Goal: Task Accomplishment & Management: Manage account settings

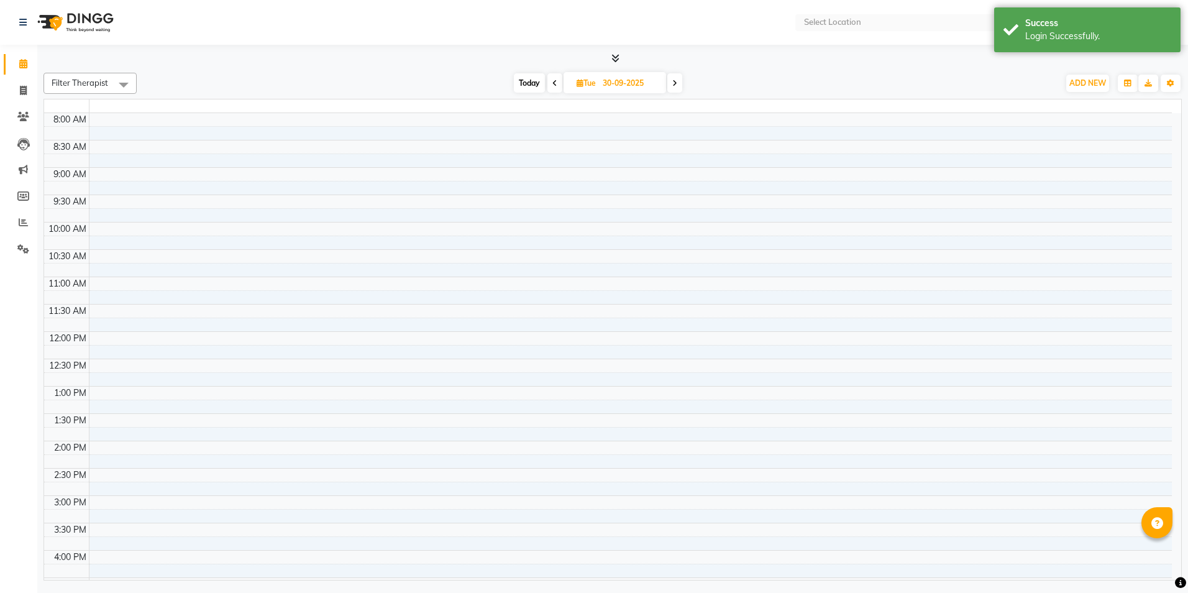
select select "en"
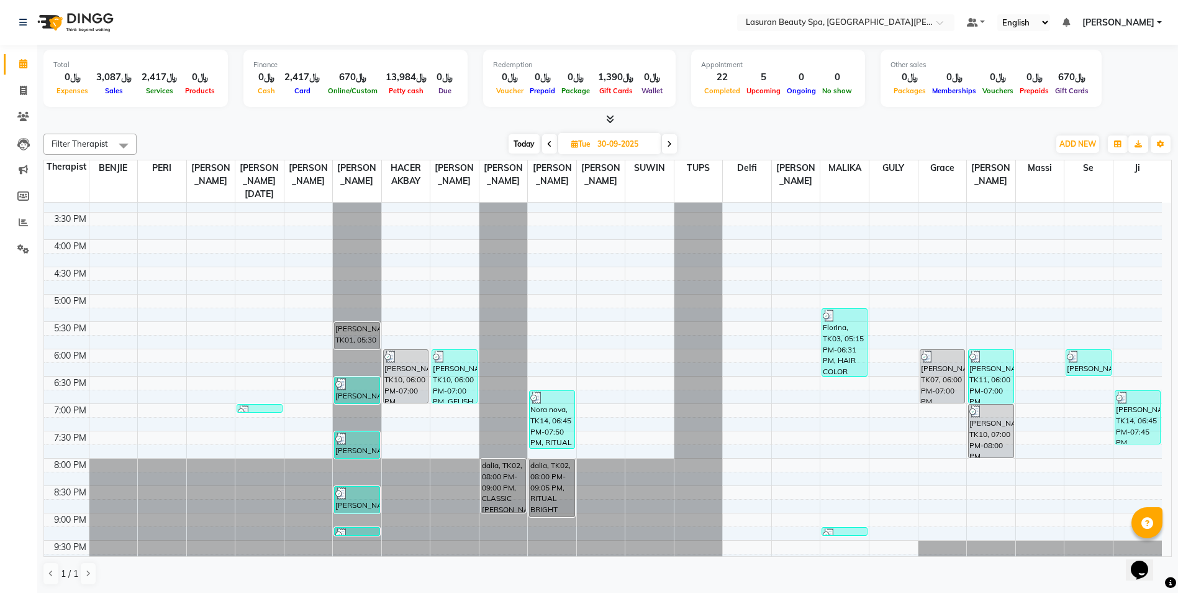
scroll to position [247, 0]
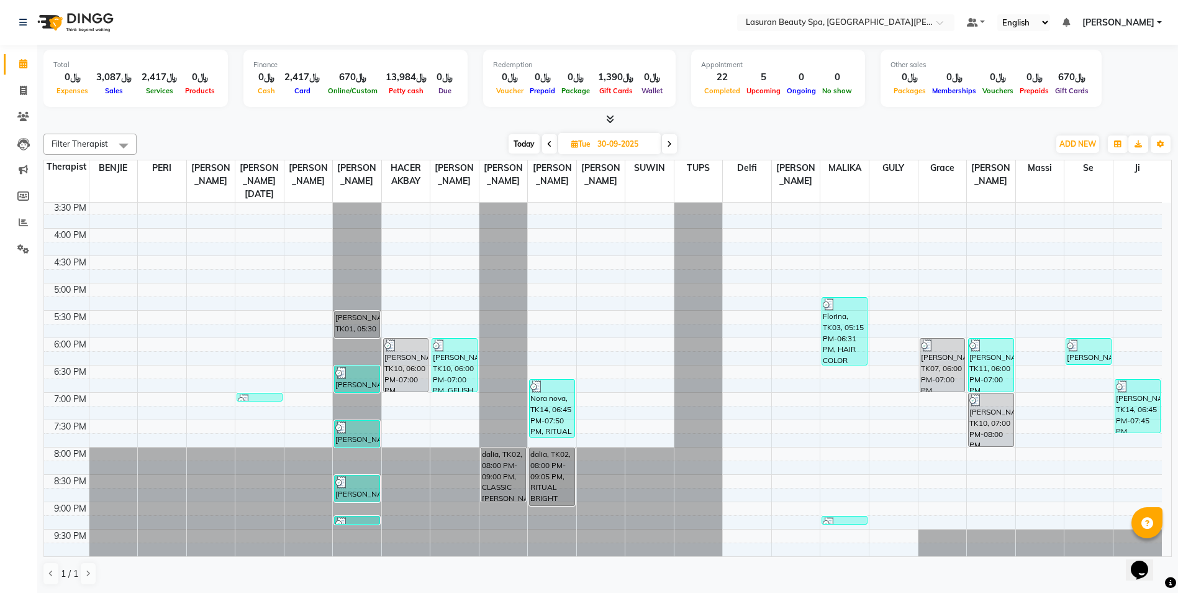
click at [511, 143] on span "Today" at bounding box center [524, 143] width 31 height 19
type input "01-10-2025"
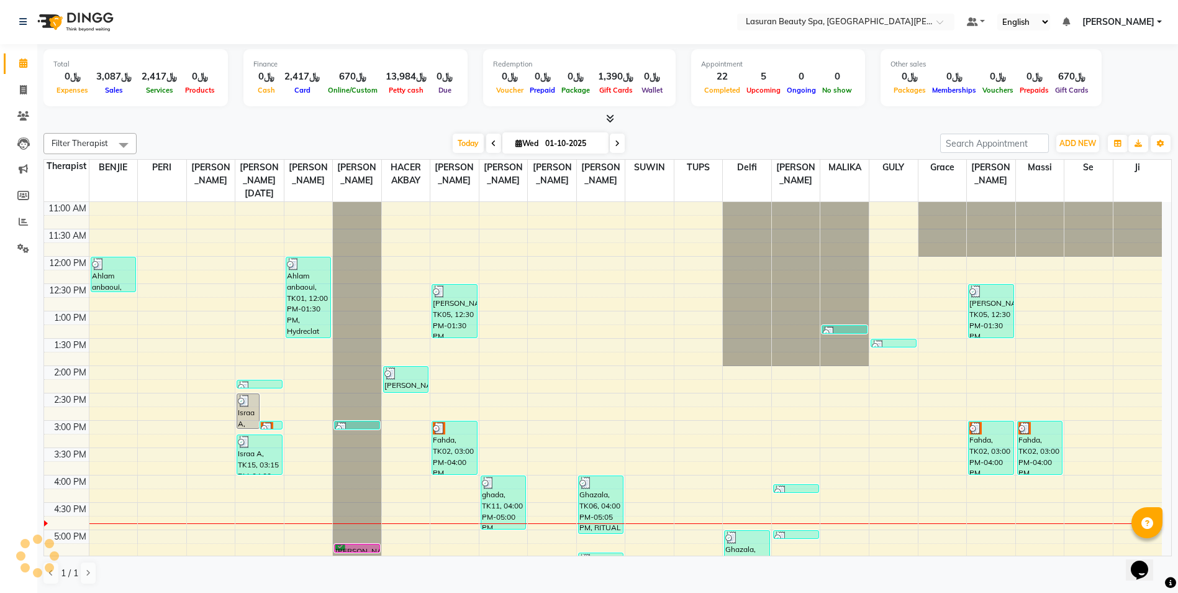
scroll to position [0, 0]
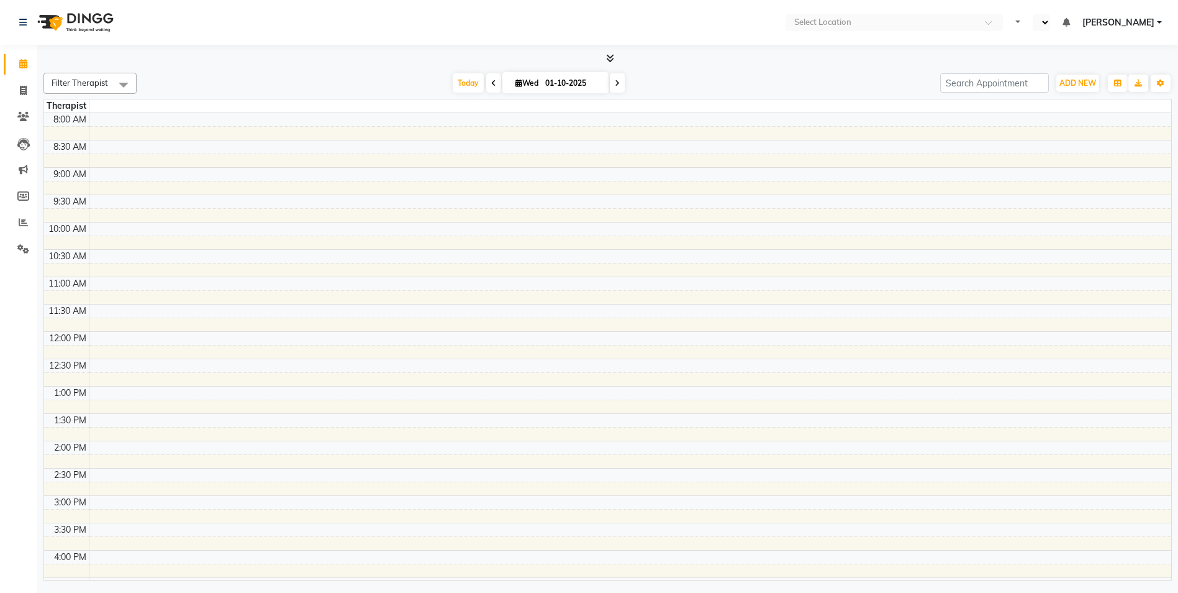
select select "en"
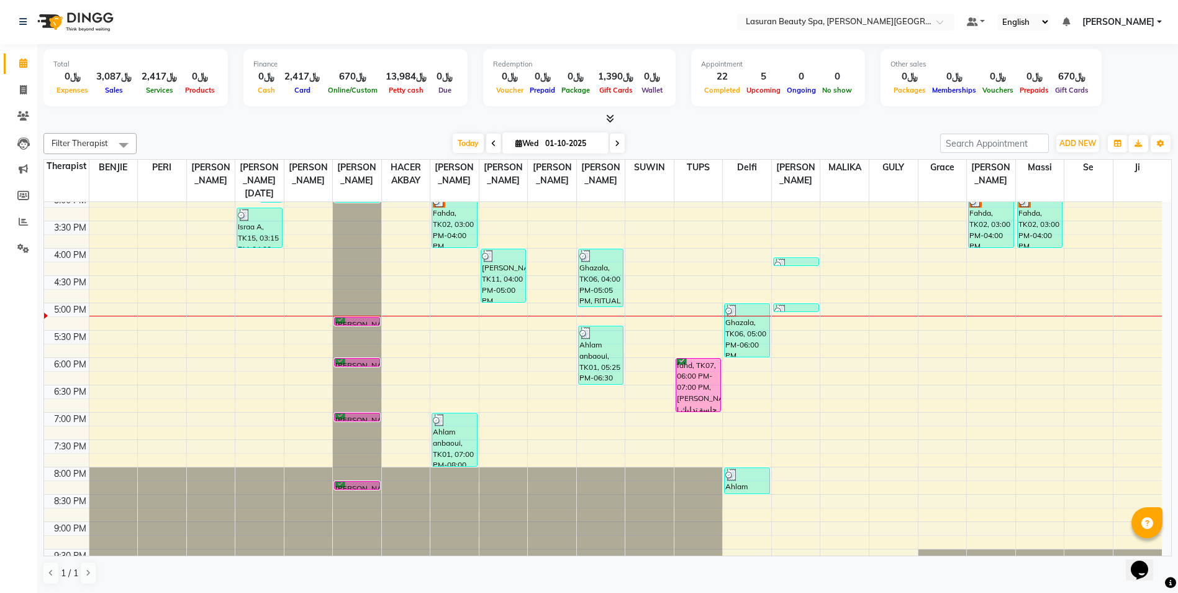
scroll to position [247, 0]
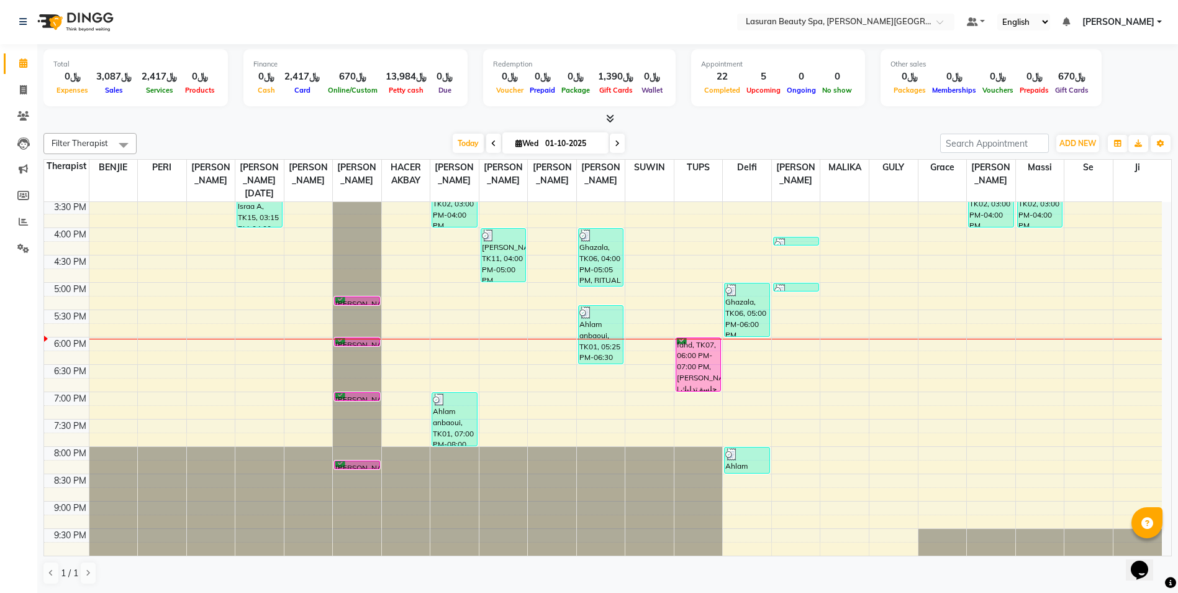
click at [618, 147] on span at bounding box center [617, 143] width 15 height 19
type input "02-10-2025"
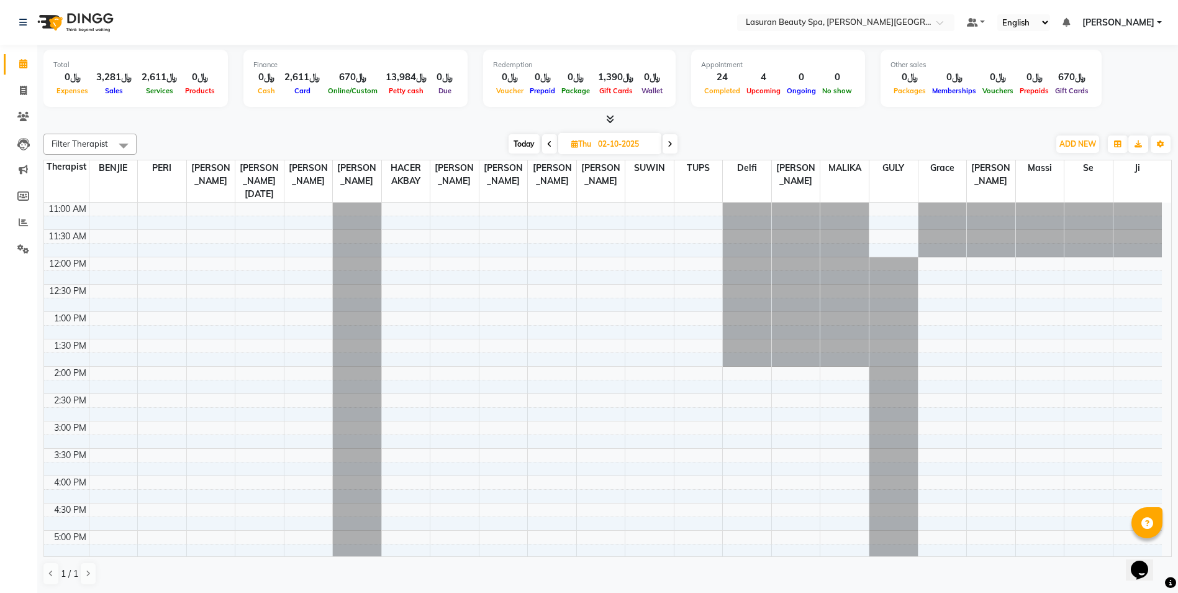
click at [514, 146] on span "Today" at bounding box center [524, 143] width 31 height 19
type input "01-10-2025"
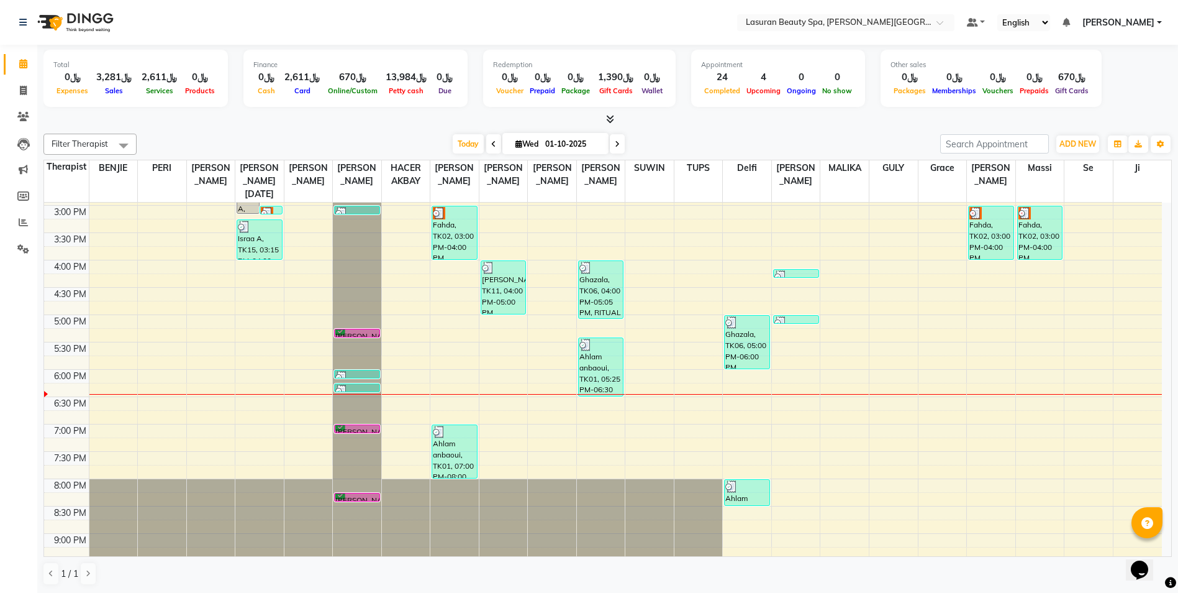
scroll to position [185, 0]
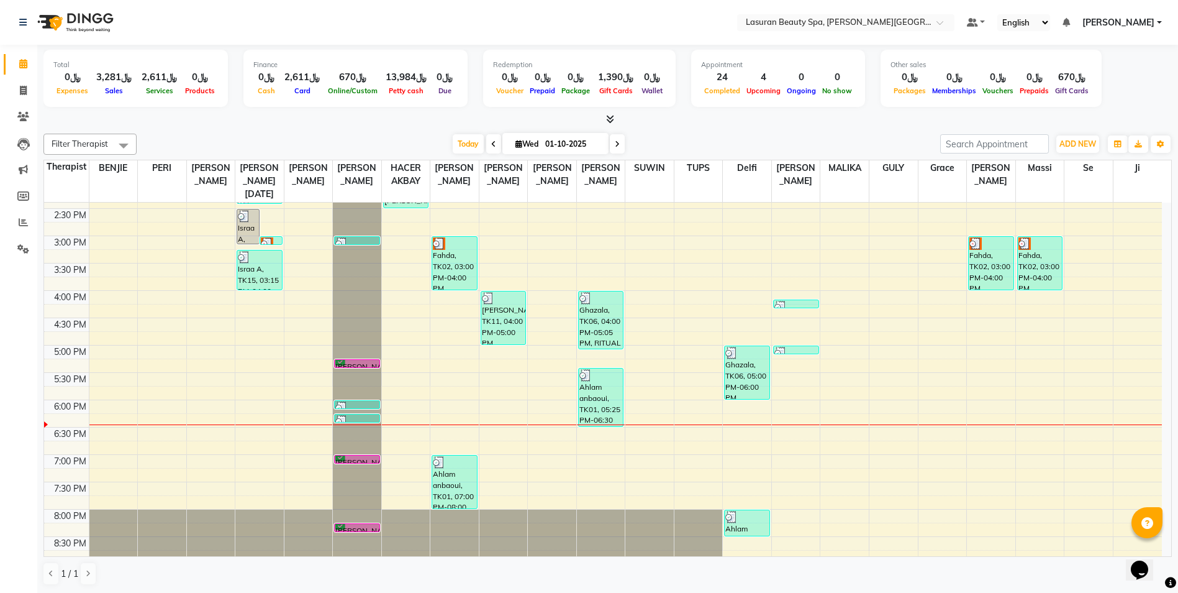
click at [722, 124] on div "Total ﷼0 Expenses ﷼3,281 Sales ﷼2,611 Services ﷼0 Products Finance ﷼0 Cash ﷼2,6…" at bounding box center [607, 319] width 1141 height 548
click at [473, 138] on span "Today" at bounding box center [468, 143] width 31 height 19
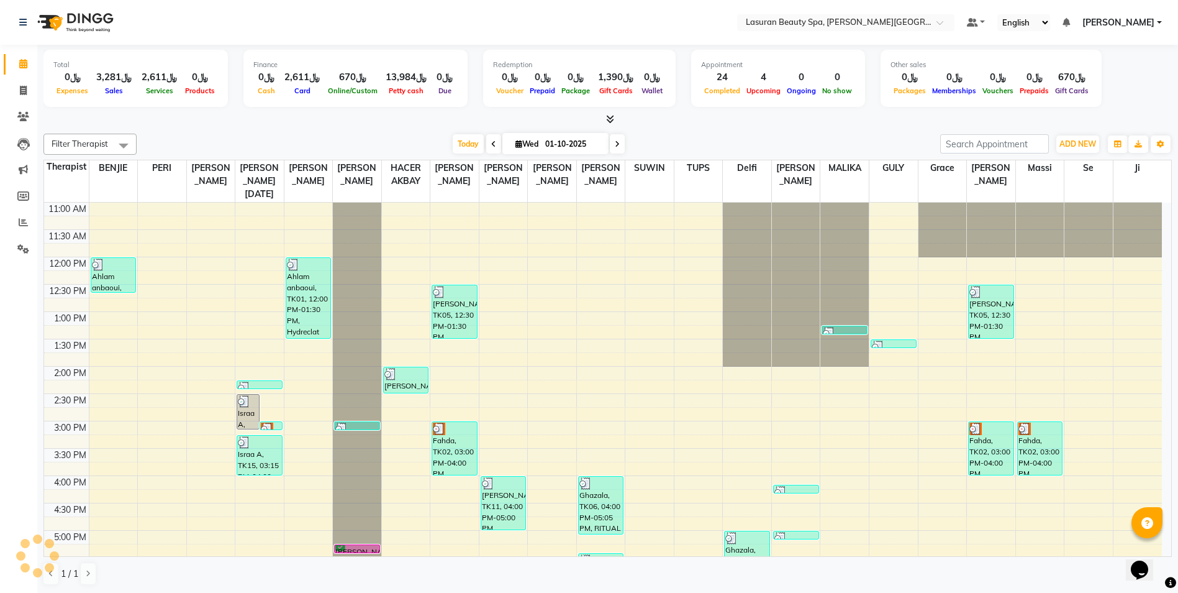
scroll to position [247, 0]
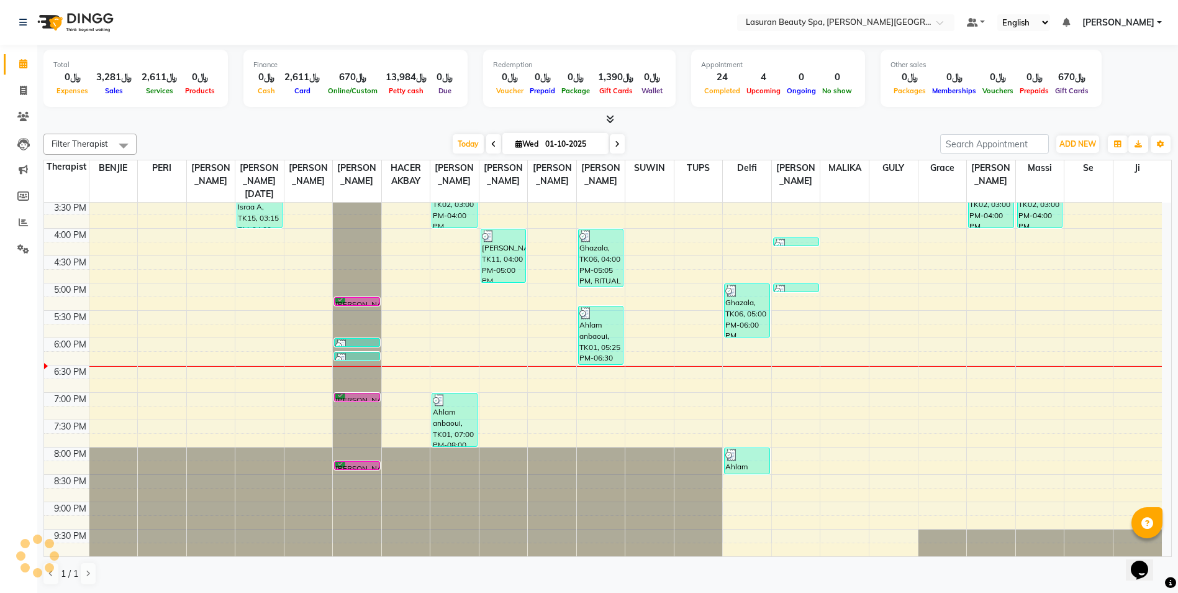
click at [401, 137] on div "Today Wed 01-10-2025" at bounding box center [538, 144] width 791 height 19
click at [347, 341] on img at bounding box center [341, 345] width 12 height 12
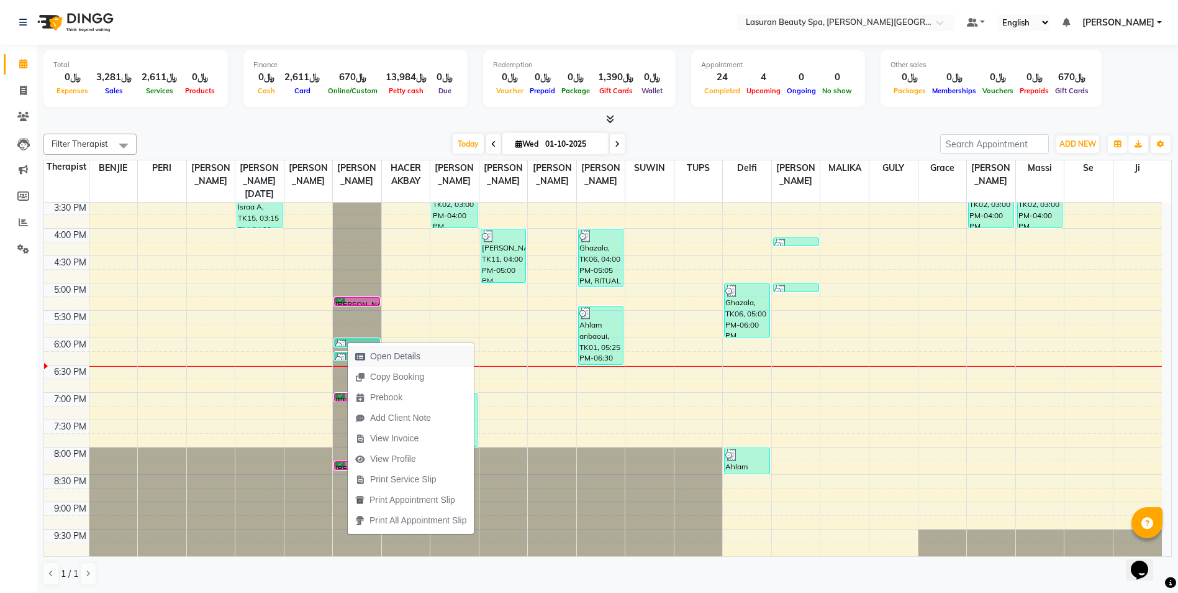
click at [370, 355] on span "Open Details" at bounding box center [395, 356] width 50 height 13
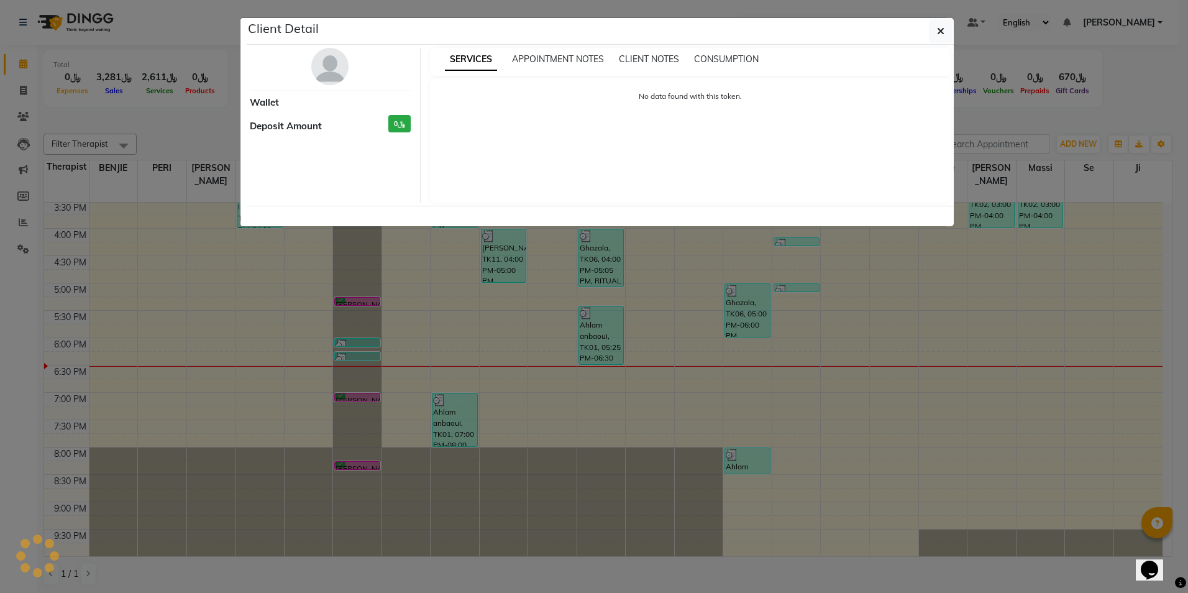
select select "3"
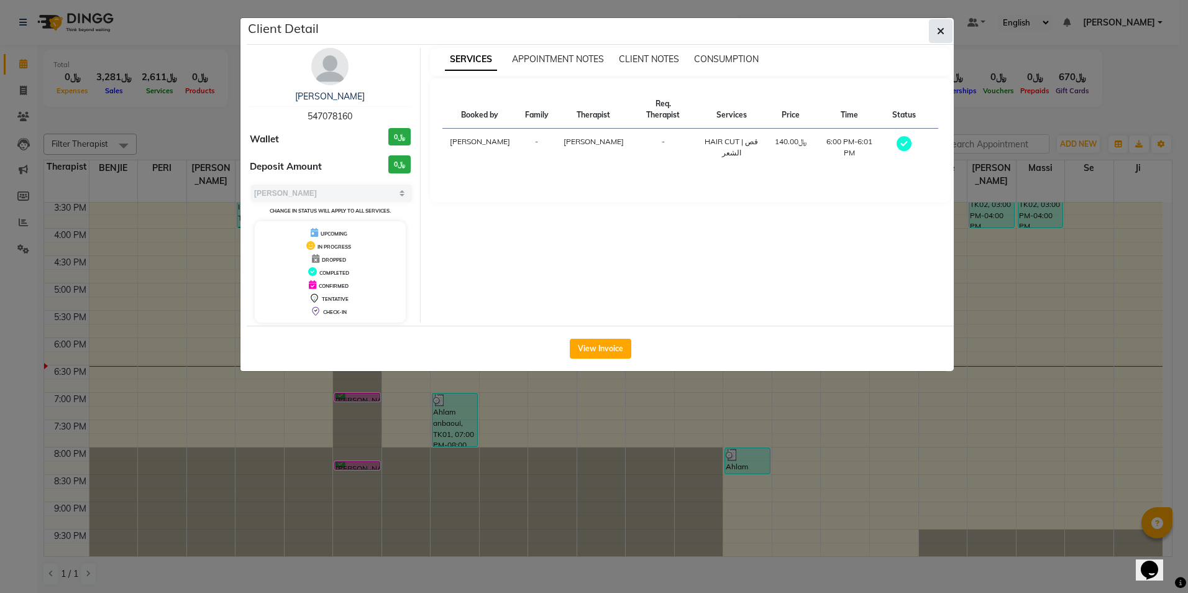
click at [945, 34] on button "button" at bounding box center [941, 31] width 24 height 24
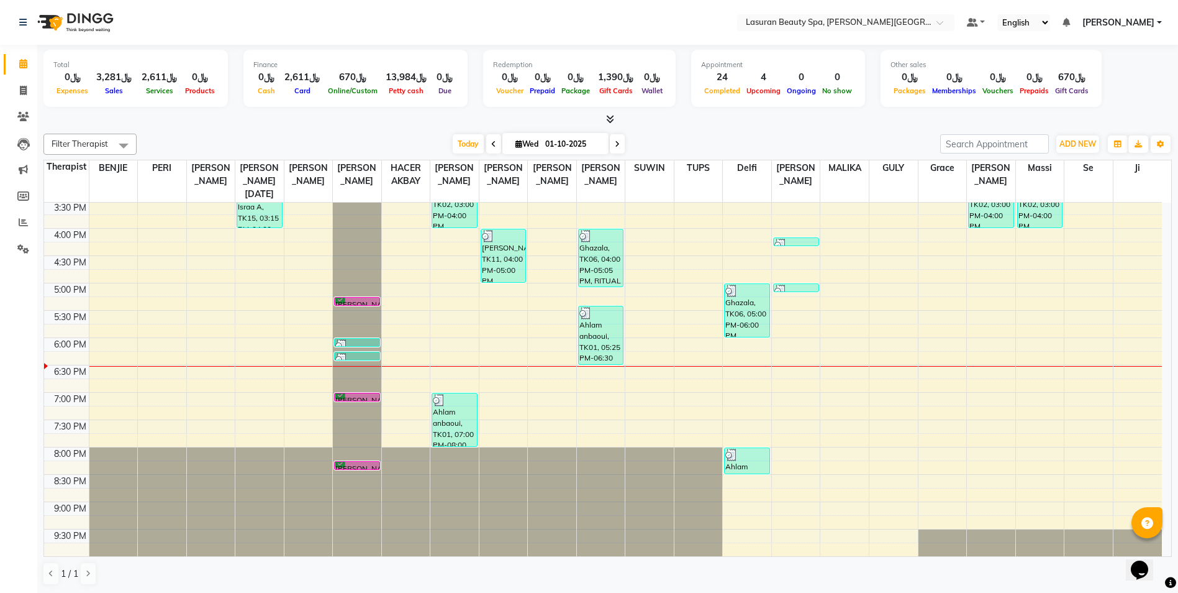
click at [345, 355] on img at bounding box center [341, 359] width 12 height 12
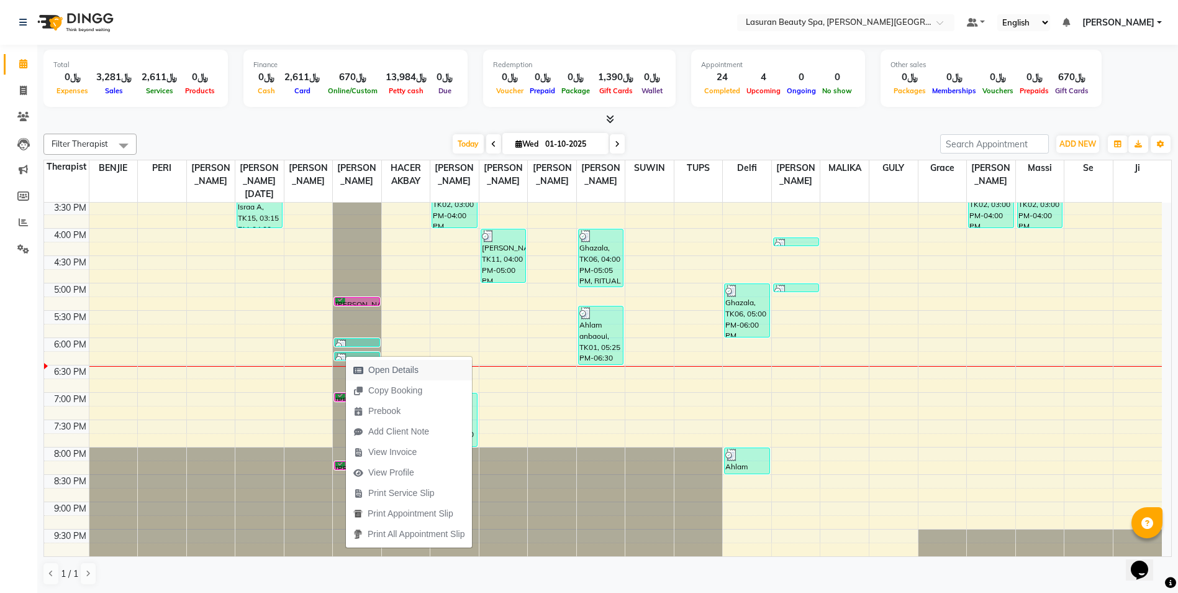
click at [421, 364] on span "Open Details" at bounding box center [386, 370] width 80 height 20
select select "3"
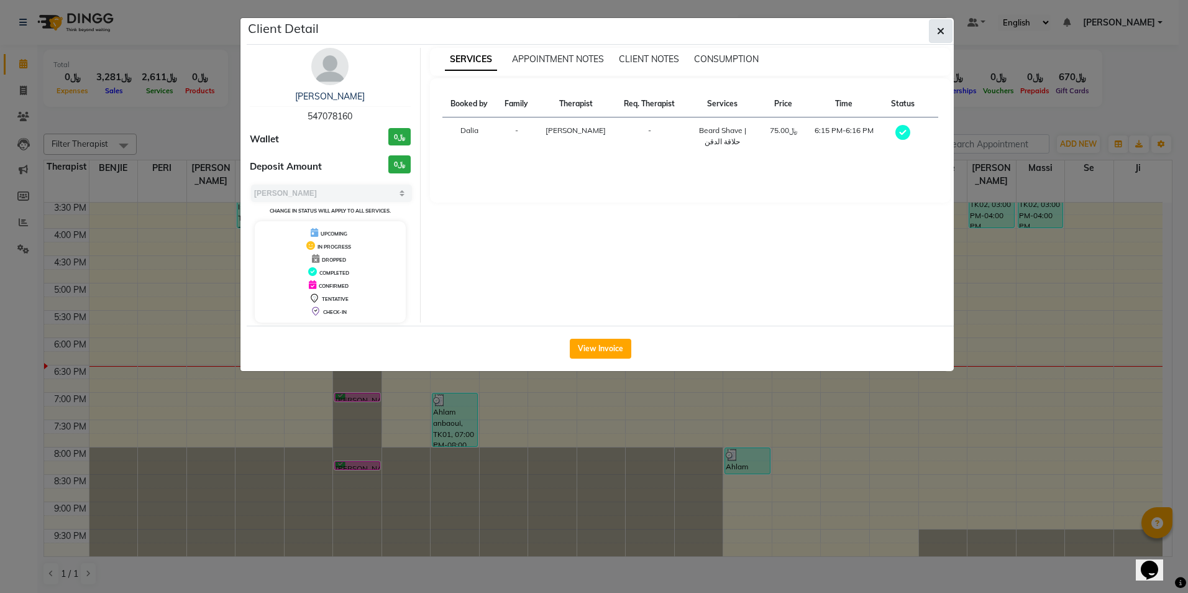
click at [935, 35] on button "button" at bounding box center [941, 31] width 24 height 24
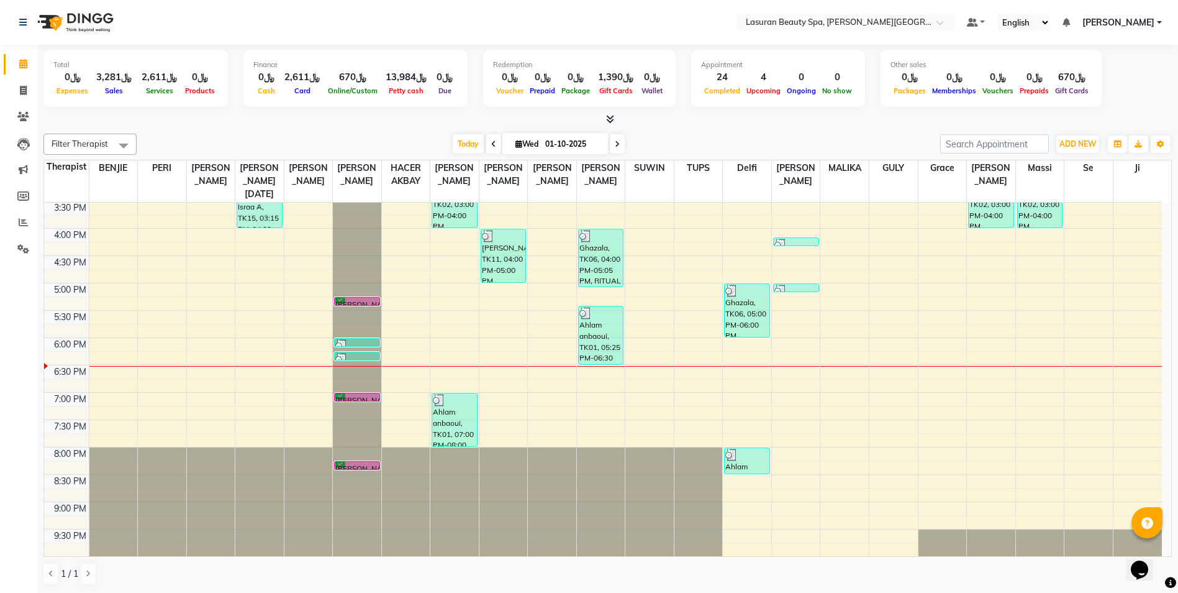
click at [781, 289] on img at bounding box center [781, 290] width 12 height 12
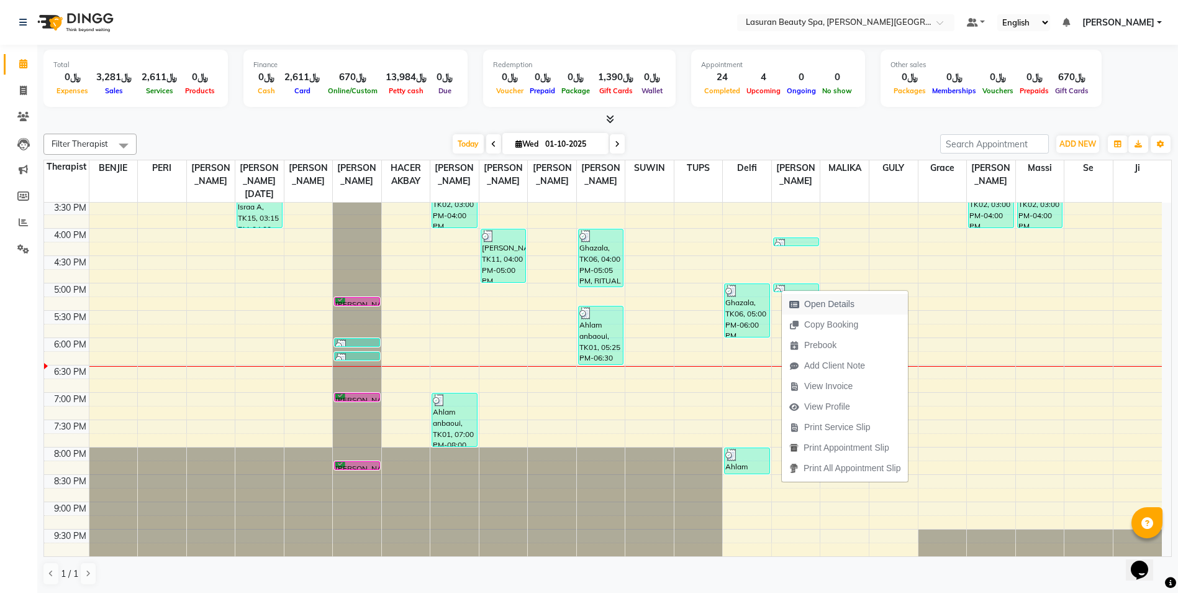
click at [806, 306] on span "Open Details" at bounding box center [829, 304] width 50 height 13
select select "3"
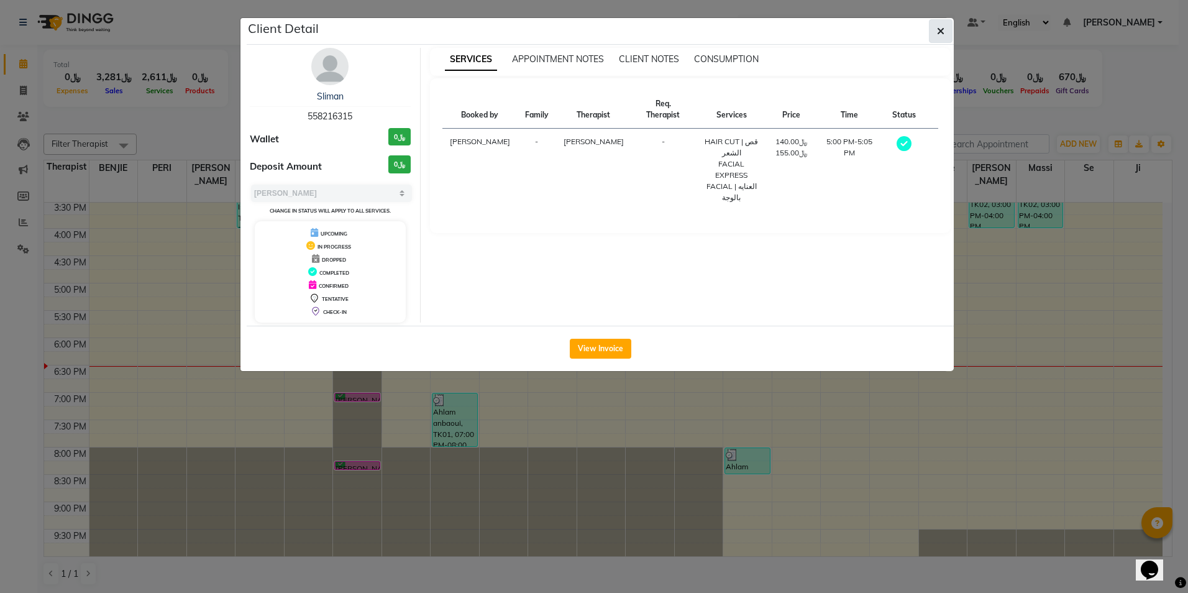
click at [937, 30] on icon "button" at bounding box center [940, 31] width 7 height 10
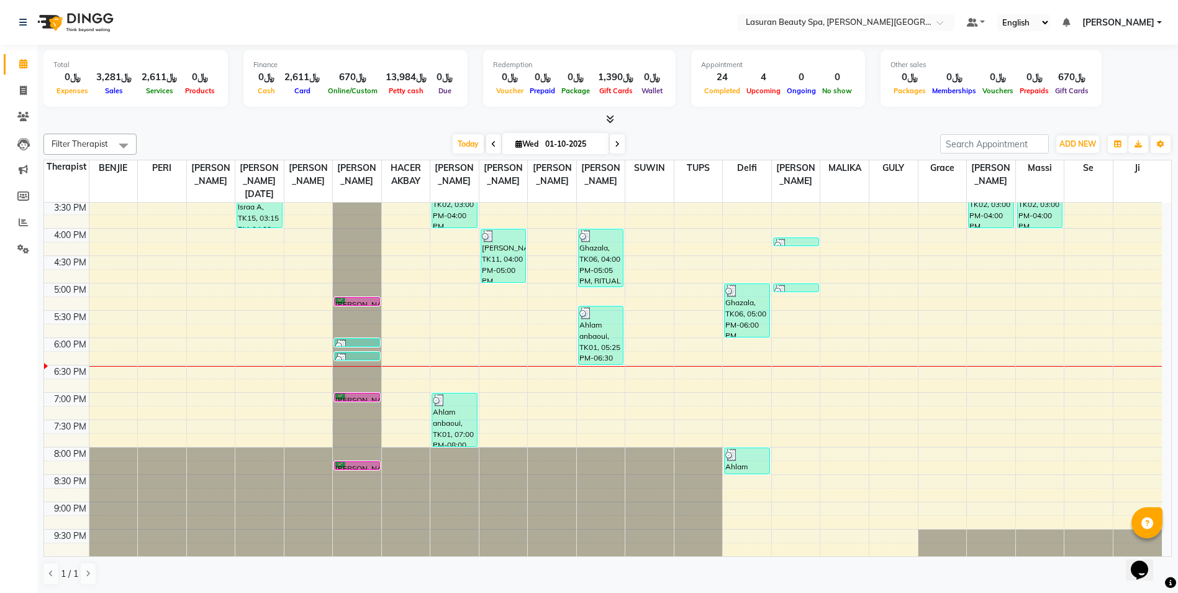
click at [805, 242] on div at bounding box center [796, 245] width 43 height 12
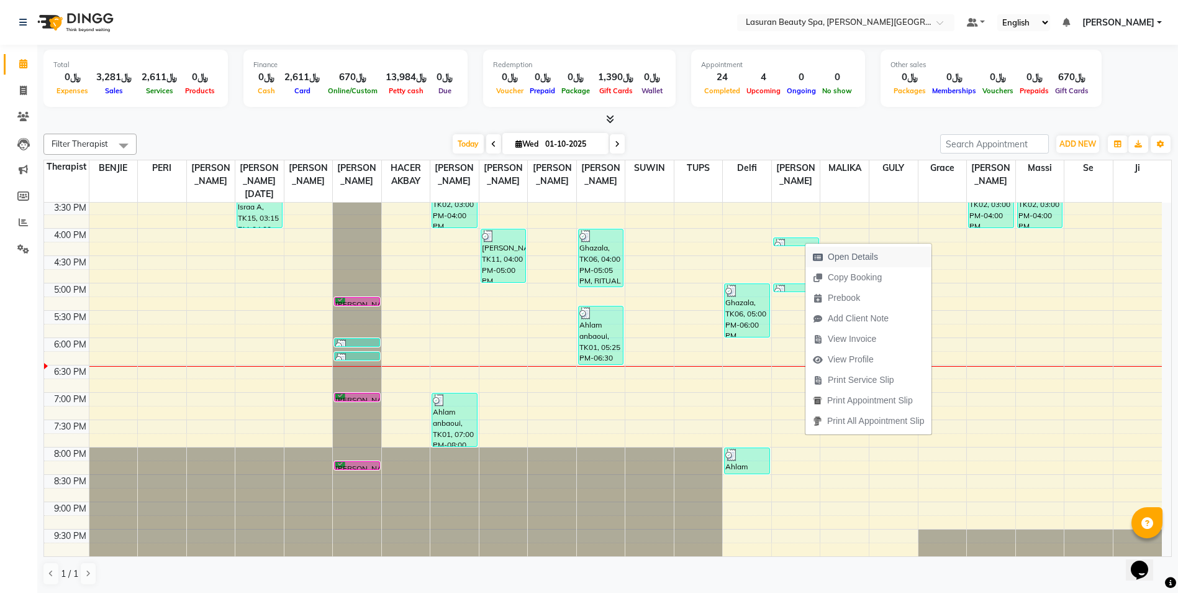
click at [830, 258] on span "Open Details" at bounding box center [853, 256] width 50 height 13
select select "3"
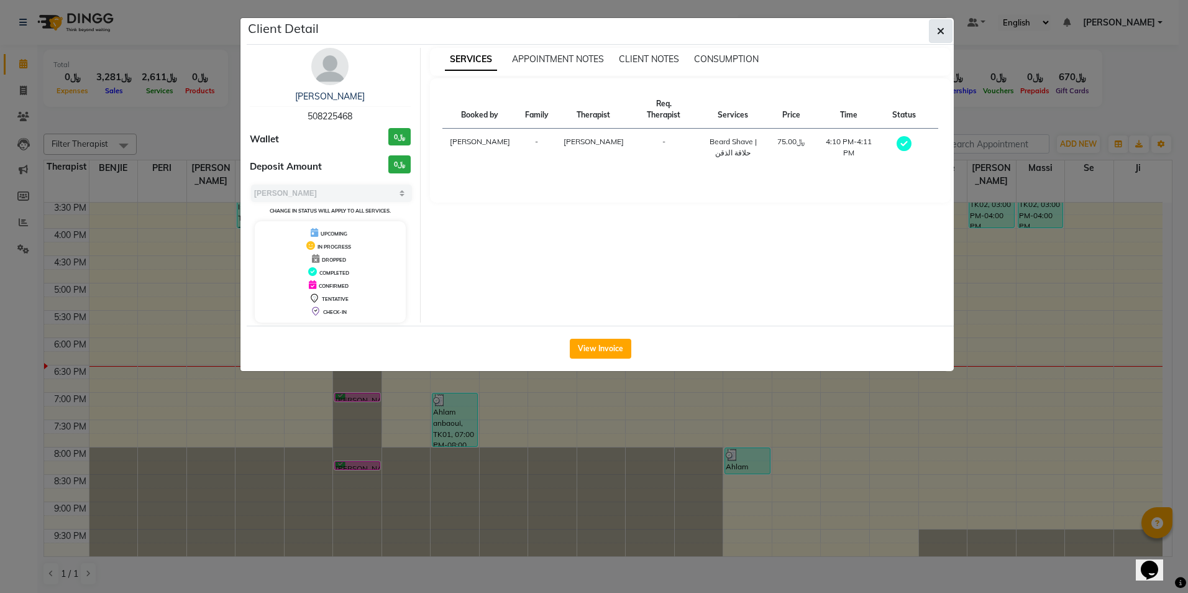
click at [945, 34] on button "button" at bounding box center [941, 31] width 24 height 24
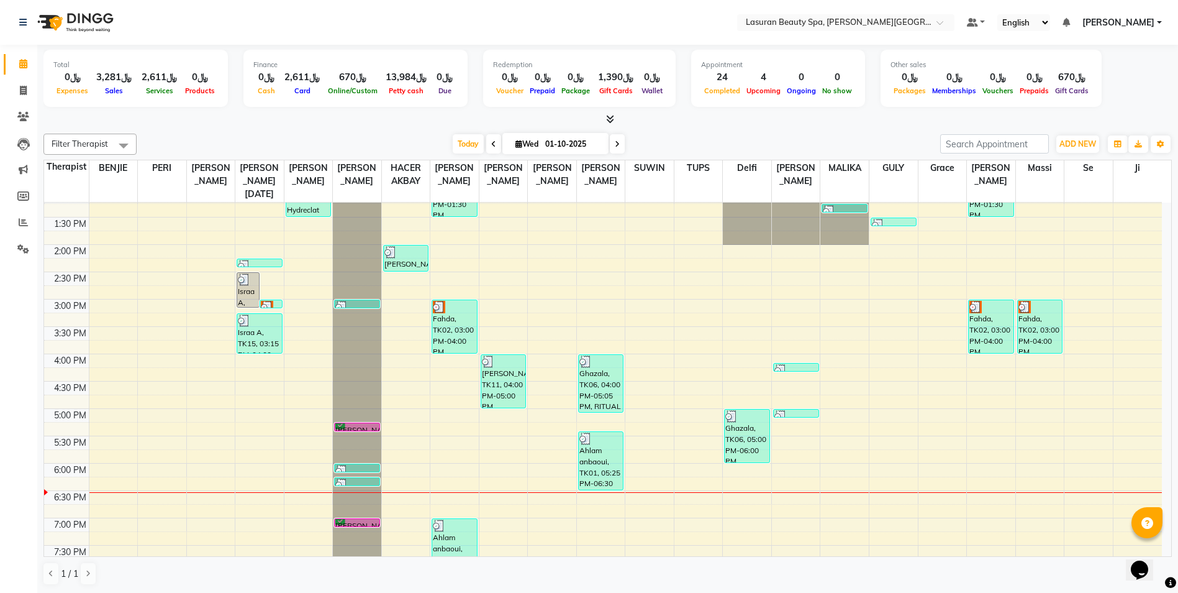
scroll to position [124, 0]
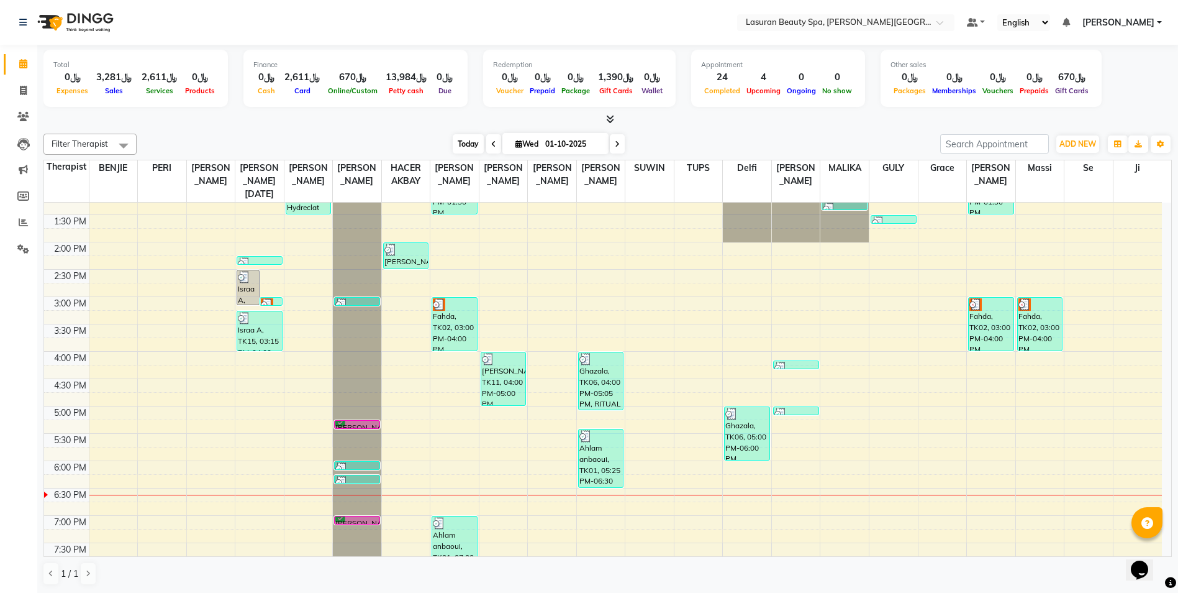
click at [454, 142] on span "Today" at bounding box center [468, 143] width 31 height 19
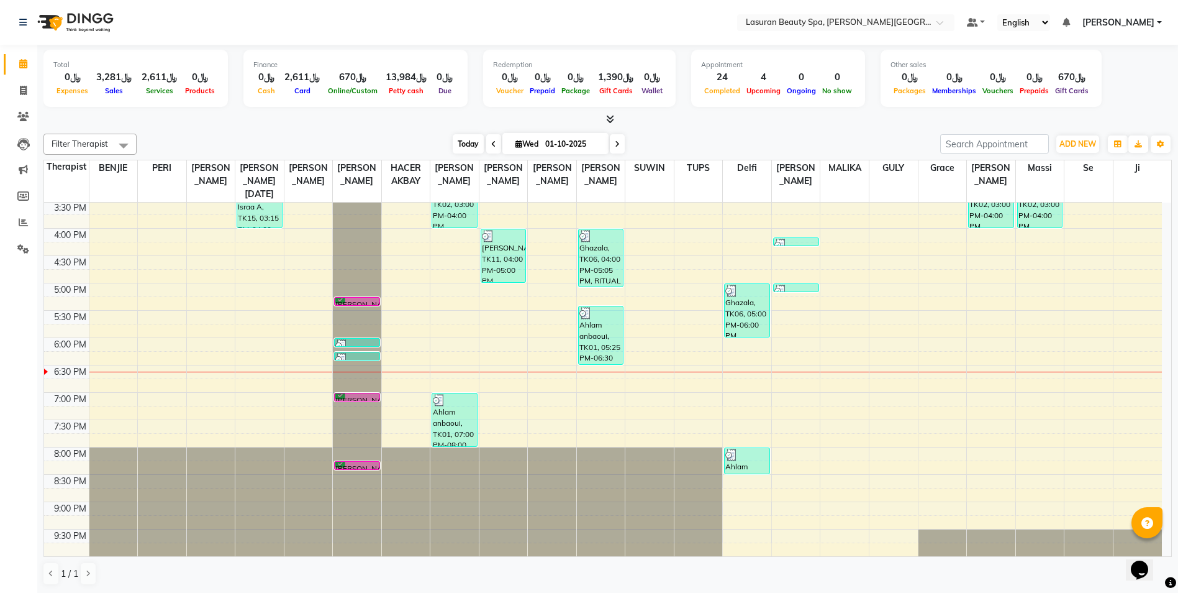
click at [465, 143] on span "Today" at bounding box center [468, 143] width 31 height 19
click at [457, 142] on span "Today" at bounding box center [468, 143] width 31 height 19
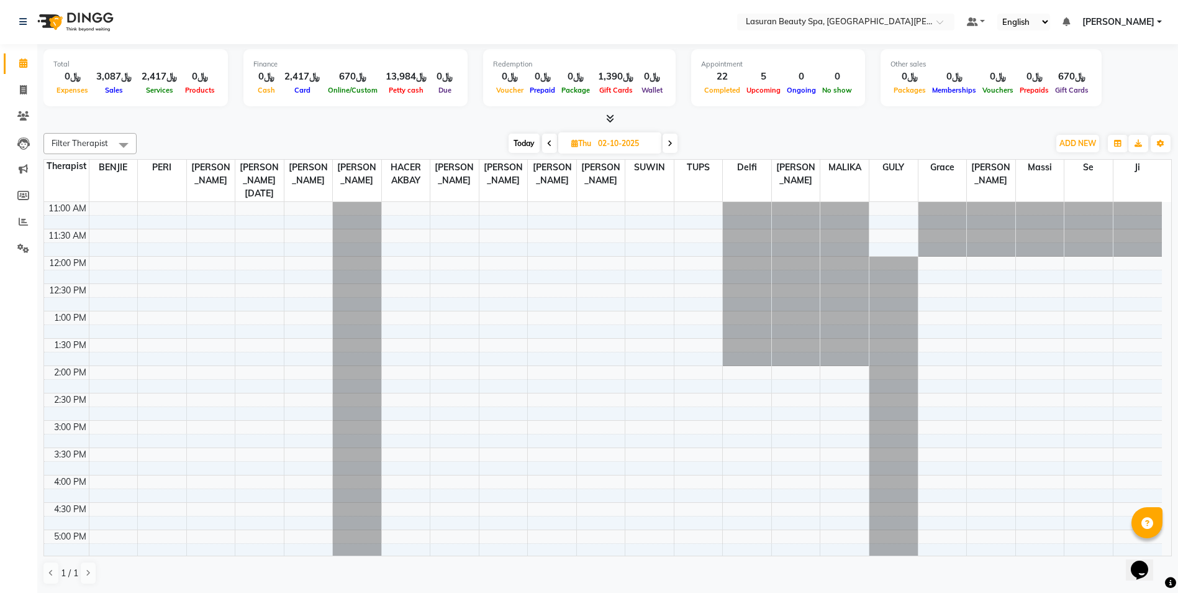
scroll to position [247, 0]
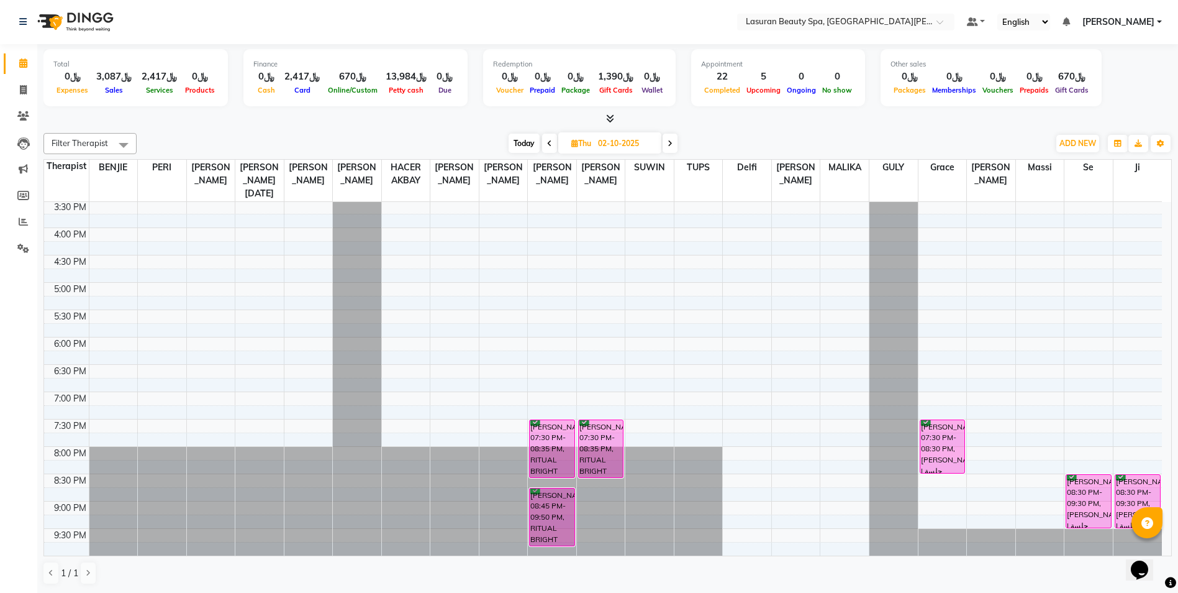
click at [520, 135] on span "Today" at bounding box center [524, 143] width 31 height 19
type input "01-10-2025"
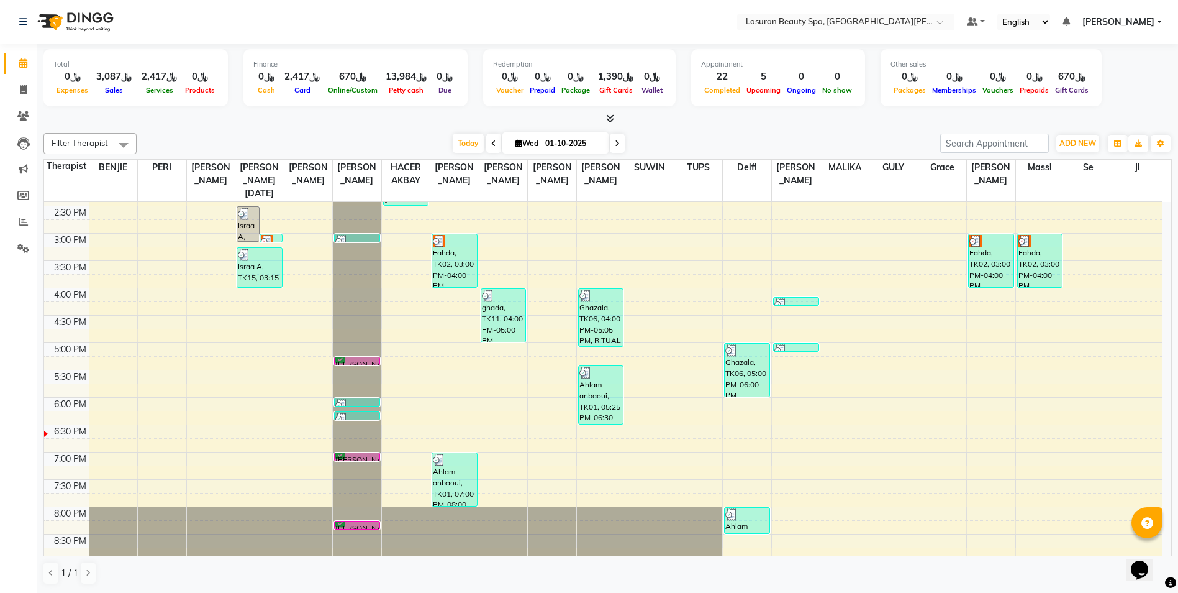
scroll to position [185, 0]
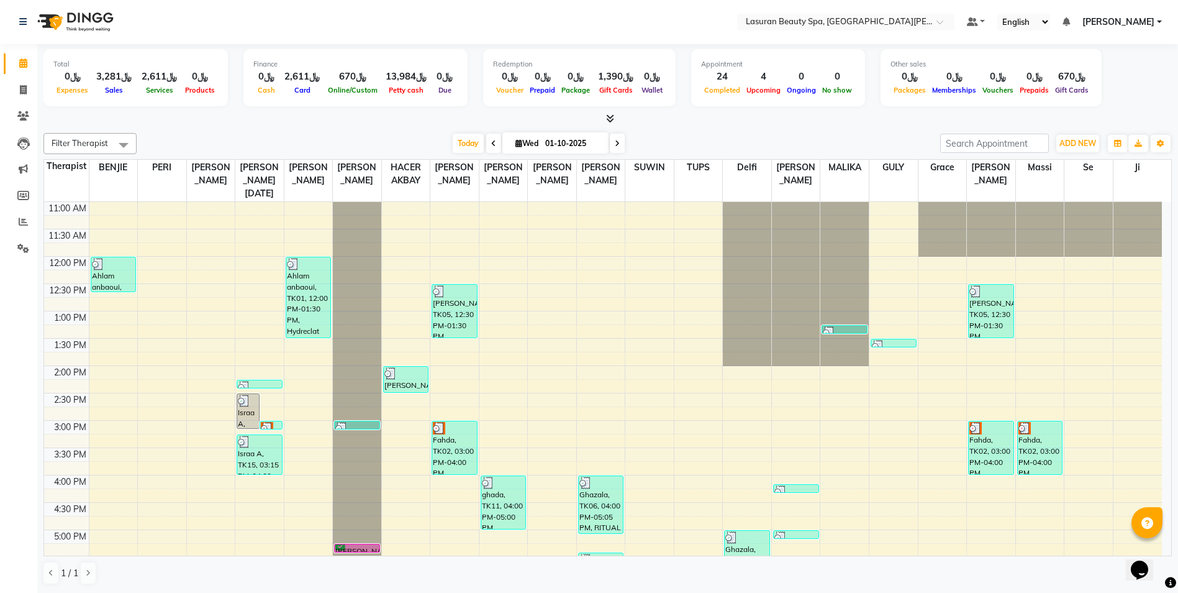
scroll to position [247, 0]
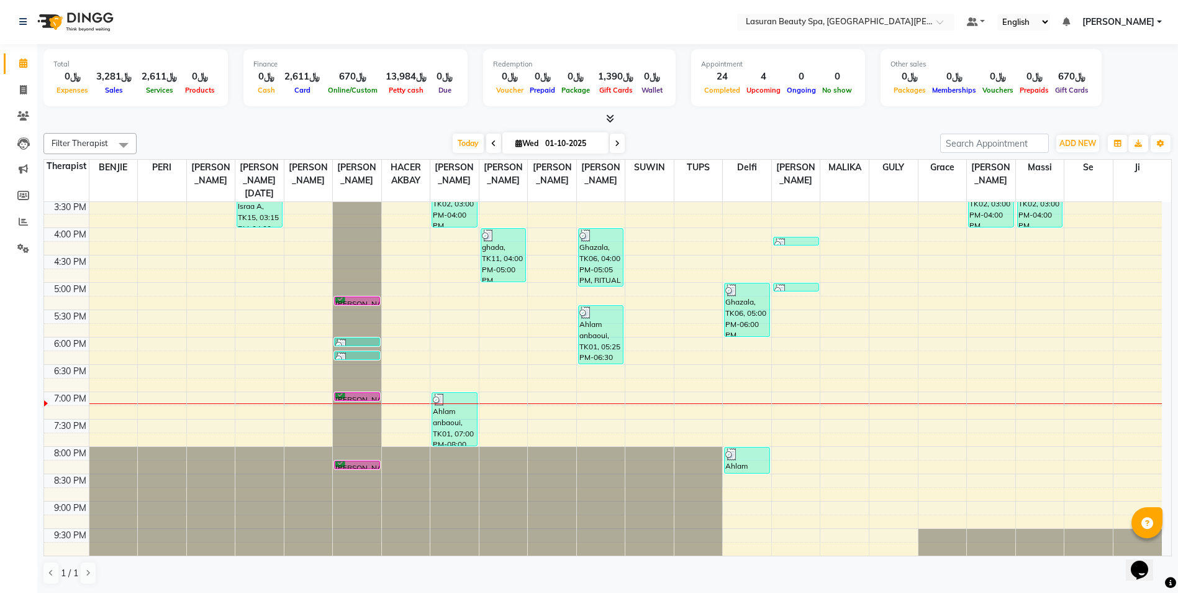
click at [615, 145] on icon at bounding box center [617, 143] width 5 height 7
type input "02-10-2025"
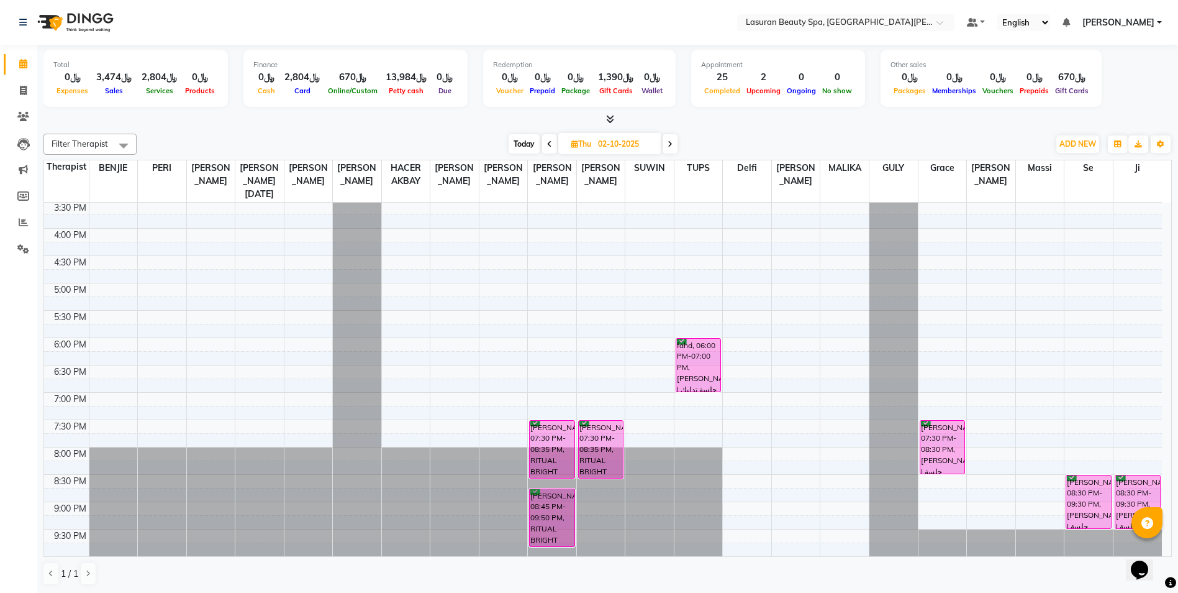
scroll to position [1, 0]
click at [539, 452] on div "[PERSON_NAME], 07:30 PM-08:35 PM, RITUAL BRIGHT BLUE ROCK | حمام الأحجار الزرقاء" at bounding box center [552, 448] width 45 height 57
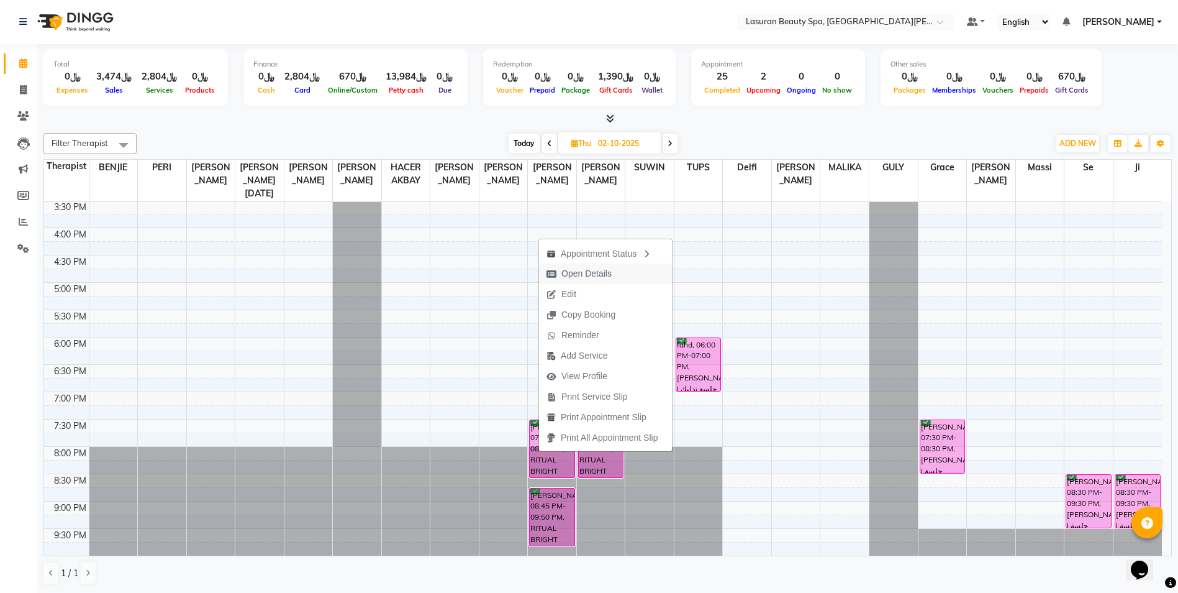
click at [578, 272] on span "Open Details" at bounding box center [587, 273] width 50 height 13
select select "6"
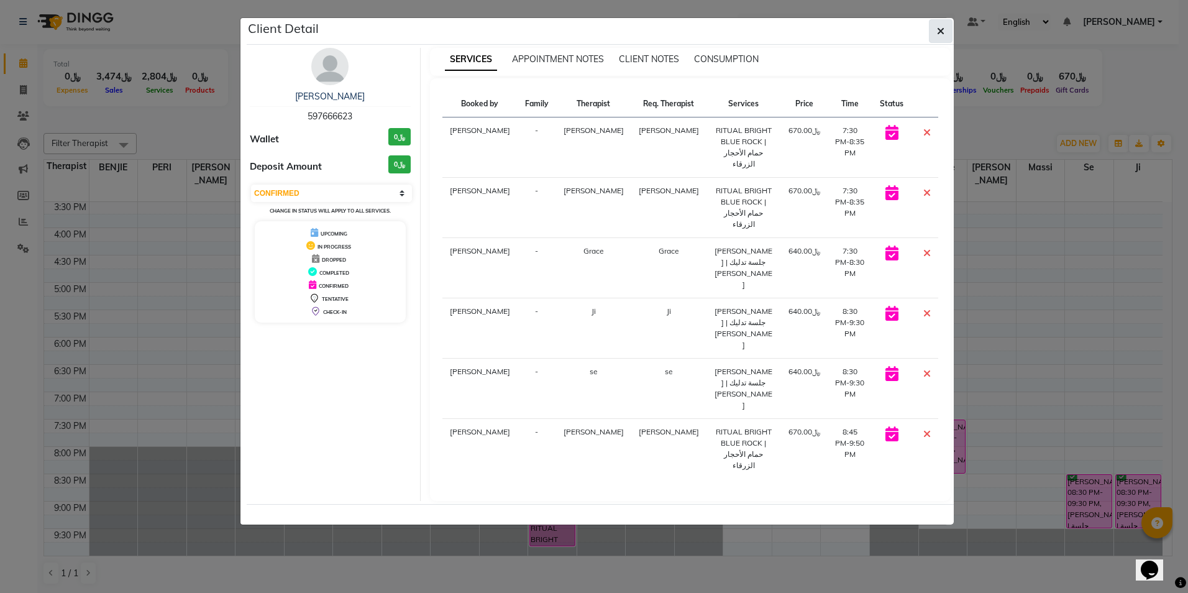
click at [941, 26] on icon "button" at bounding box center [940, 31] width 7 height 10
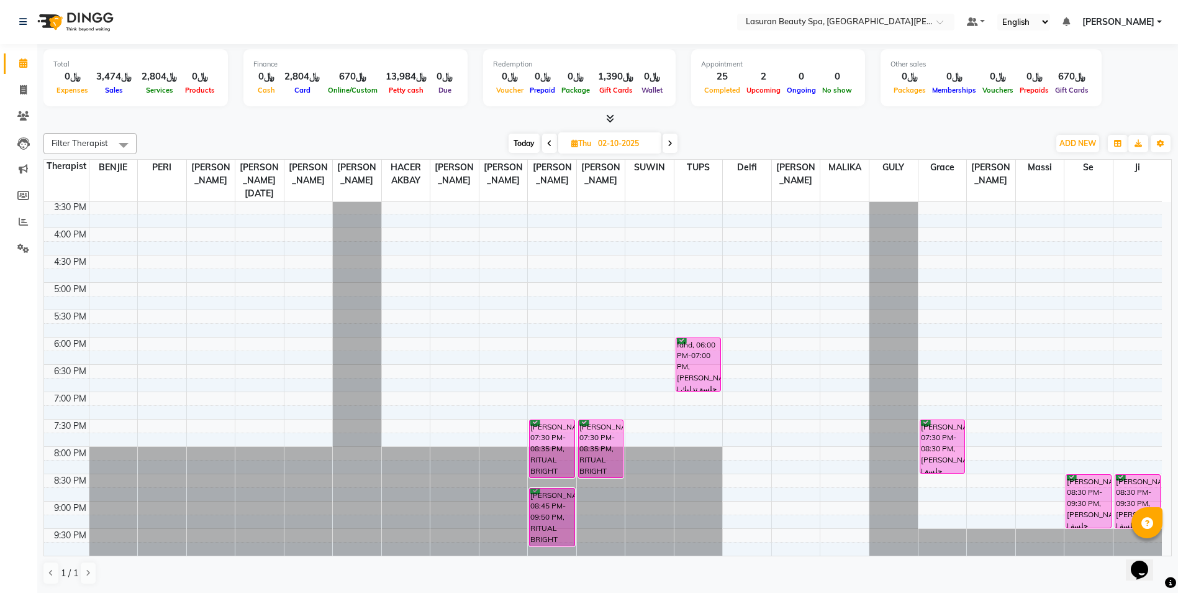
click at [546, 143] on span at bounding box center [549, 143] width 15 height 19
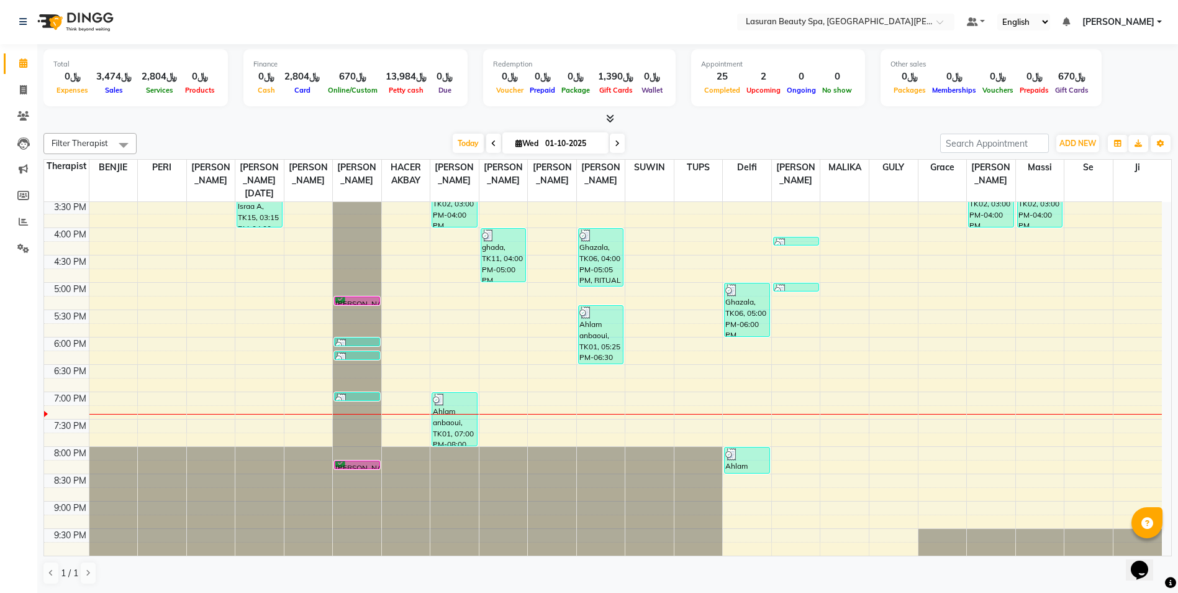
click at [617, 142] on icon at bounding box center [617, 143] width 5 height 7
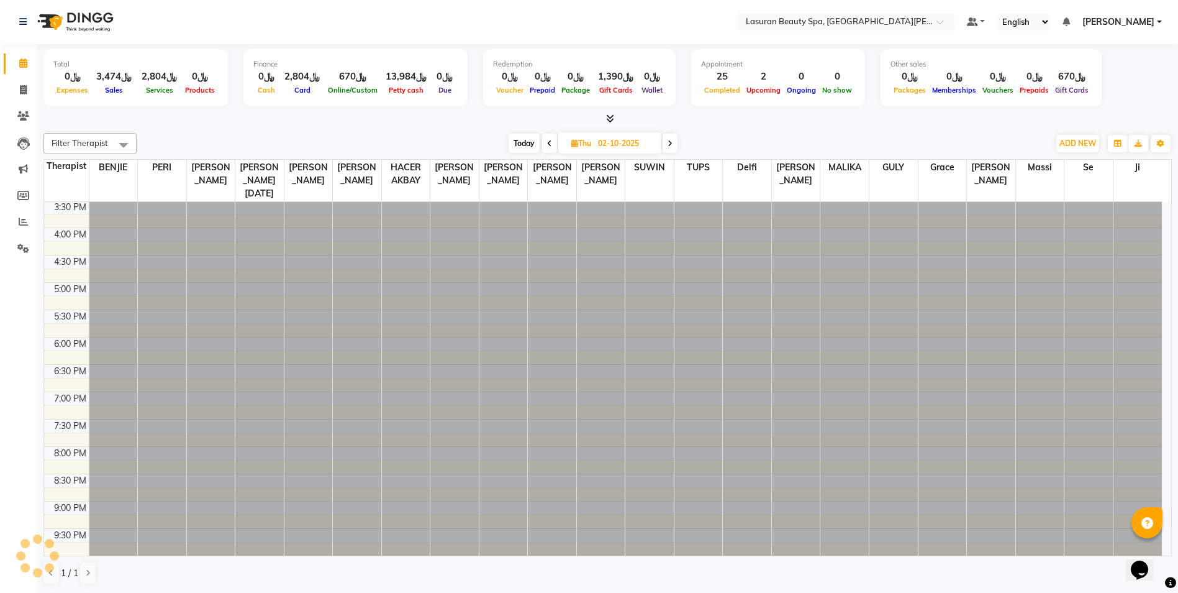
scroll to position [247, 0]
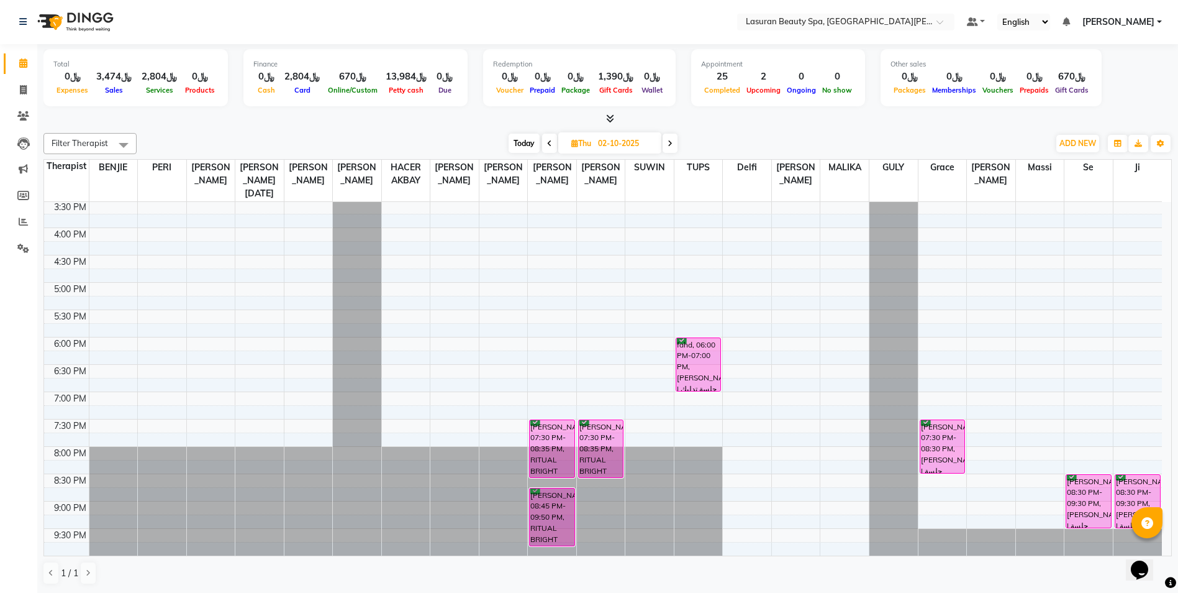
click at [553, 150] on span at bounding box center [549, 143] width 15 height 19
type input "01-10-2025"
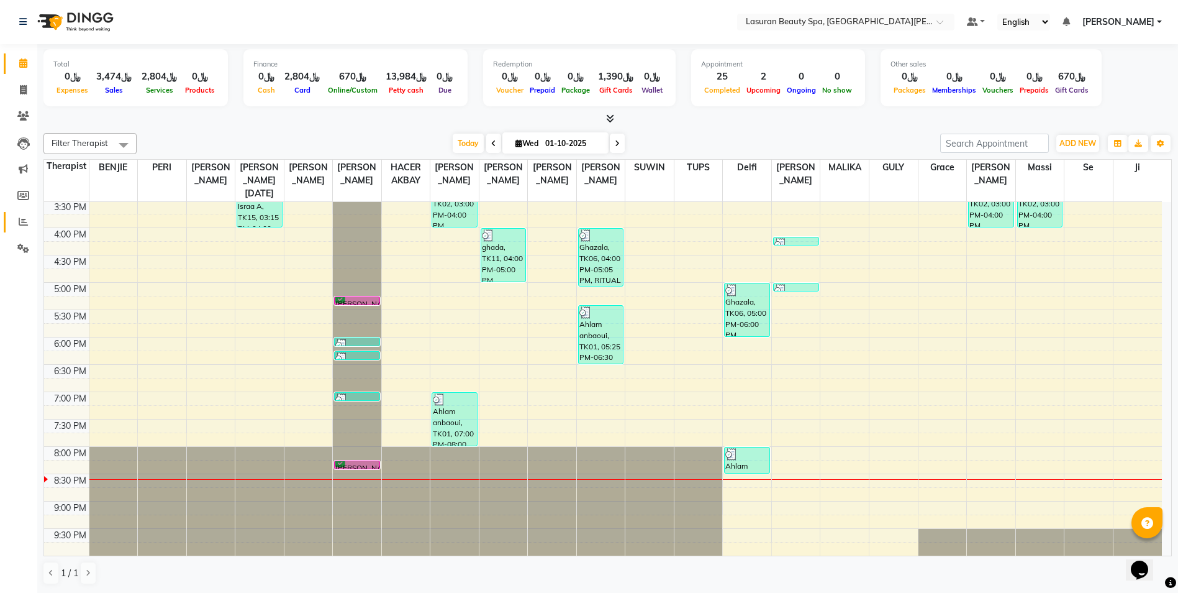
click at [8, 221] on link "Reports" at bounding box center [19, 222] width 30 height 20
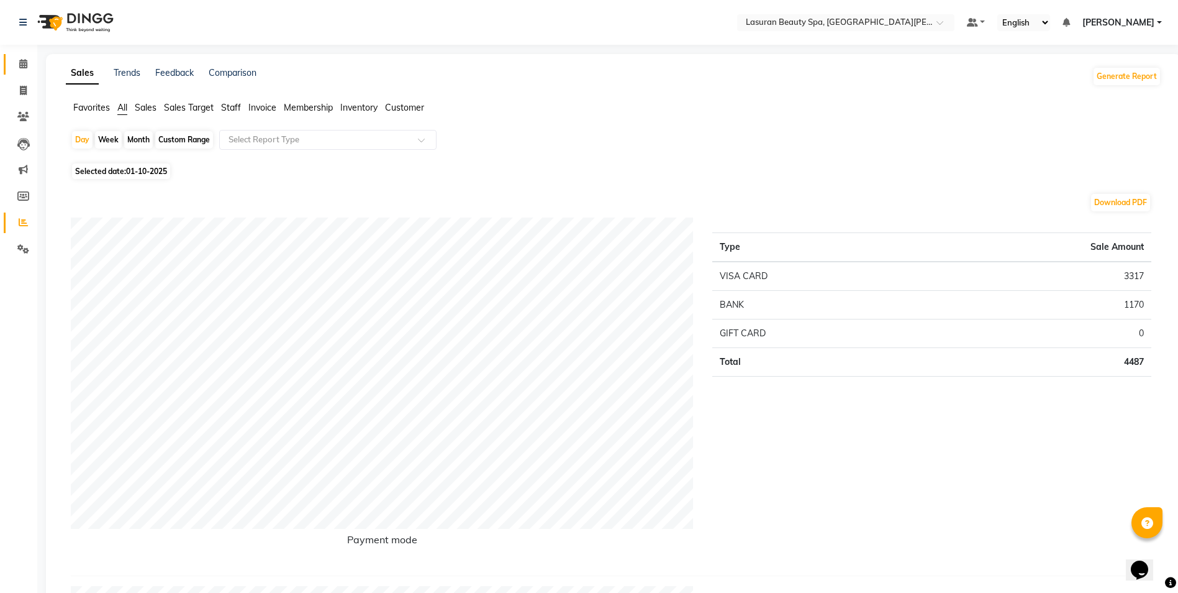
click at [16, 67] on span at bounding box center [23, 64] width 22 height 14
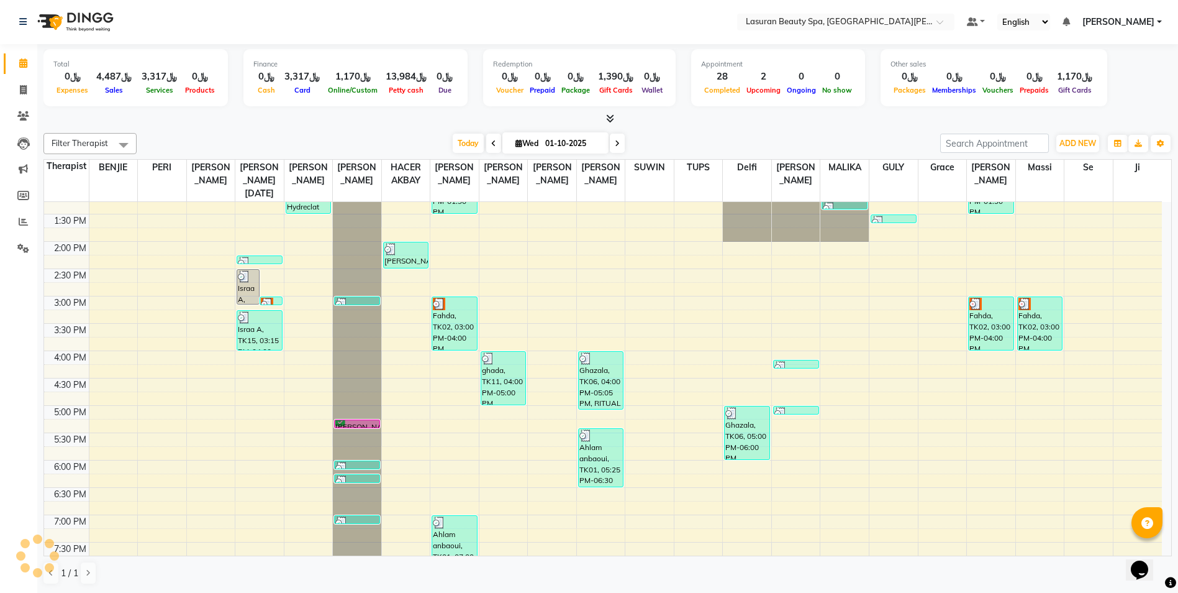
scroll to position [123, 0]
click at [443, 309] on img at bounding box center [439, 305] width 12 height 12
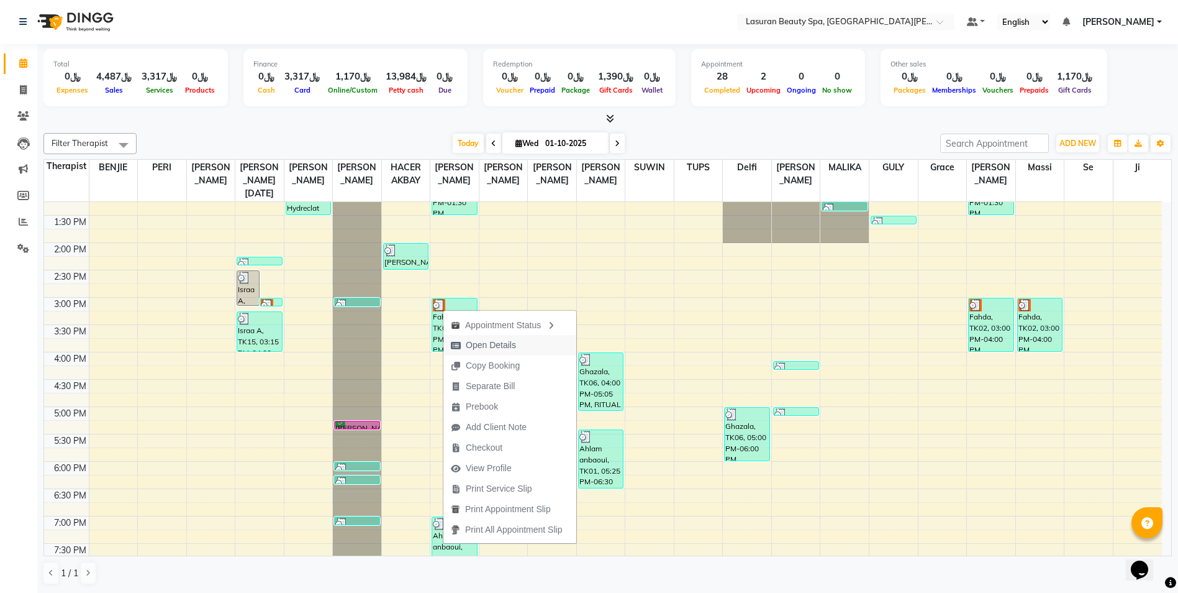
click at [504, 341] on span "Open Details" at bounding box center [491, 345] width 50 height 13
select select "3"
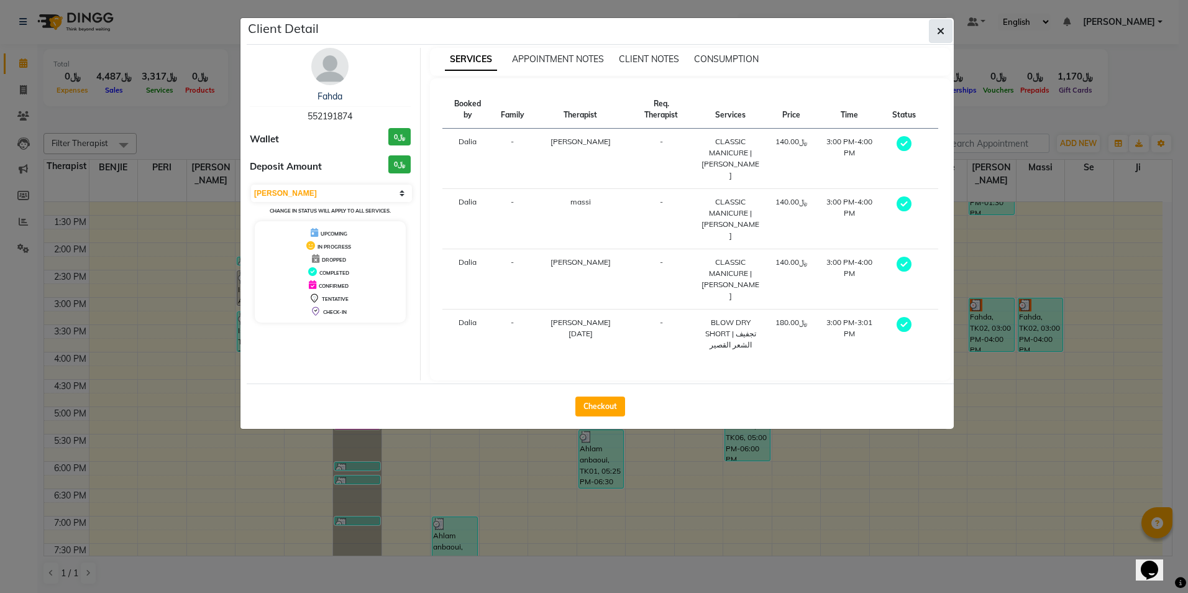
click at [940, 31] on icon "button" at bounding box center [940, 31] width 7 height 10
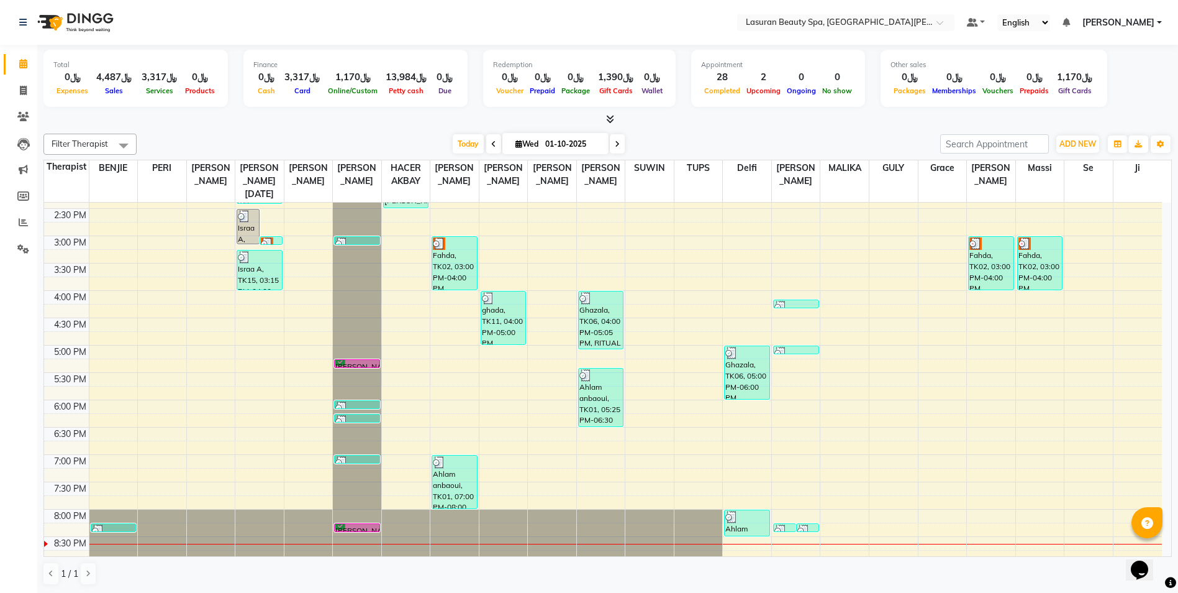
scroll to position [247, 0]
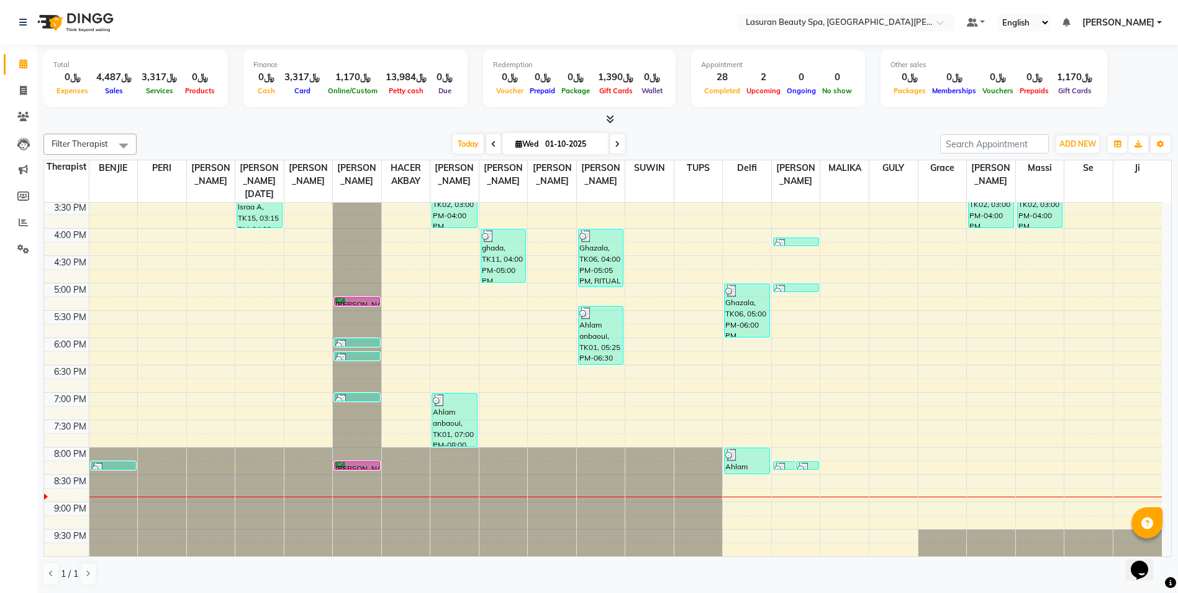
click at [612, 143] on span at bounding box center [617, 143] width 15 height 19
type input "02-10-2025"
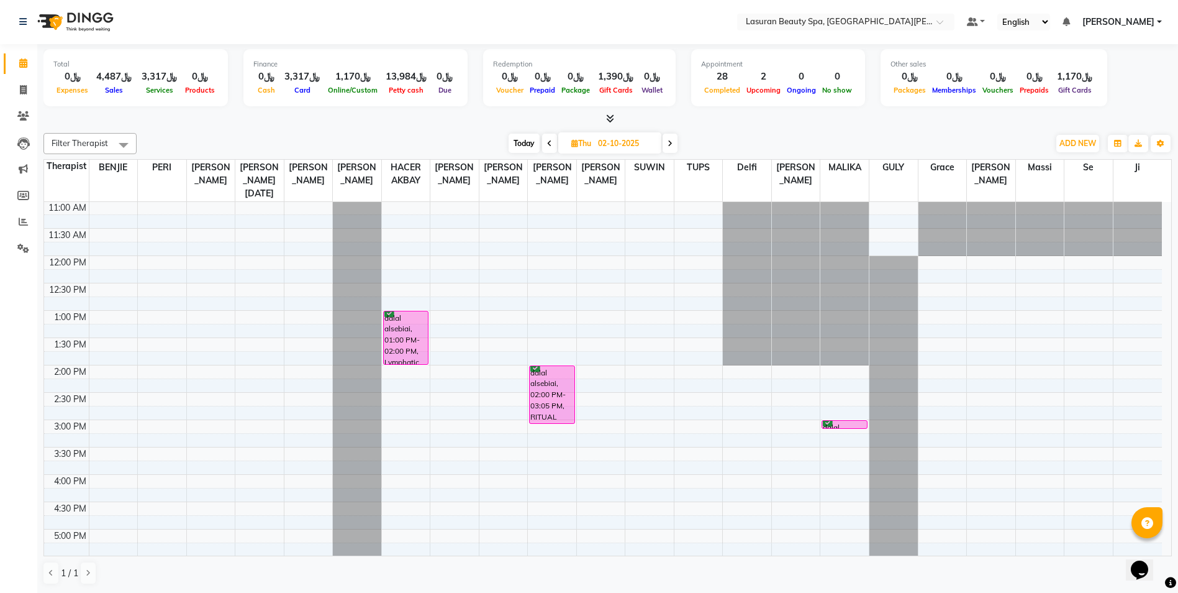
scroll to position [0, 0]
click at [847, 423] on div "dalal alsebiai, 03:00 PM-03:01 PM, THREADING EYEBROWS | تنظيف الحواجب بالخيط" at bounding box center [844, 424] width 45 height 7
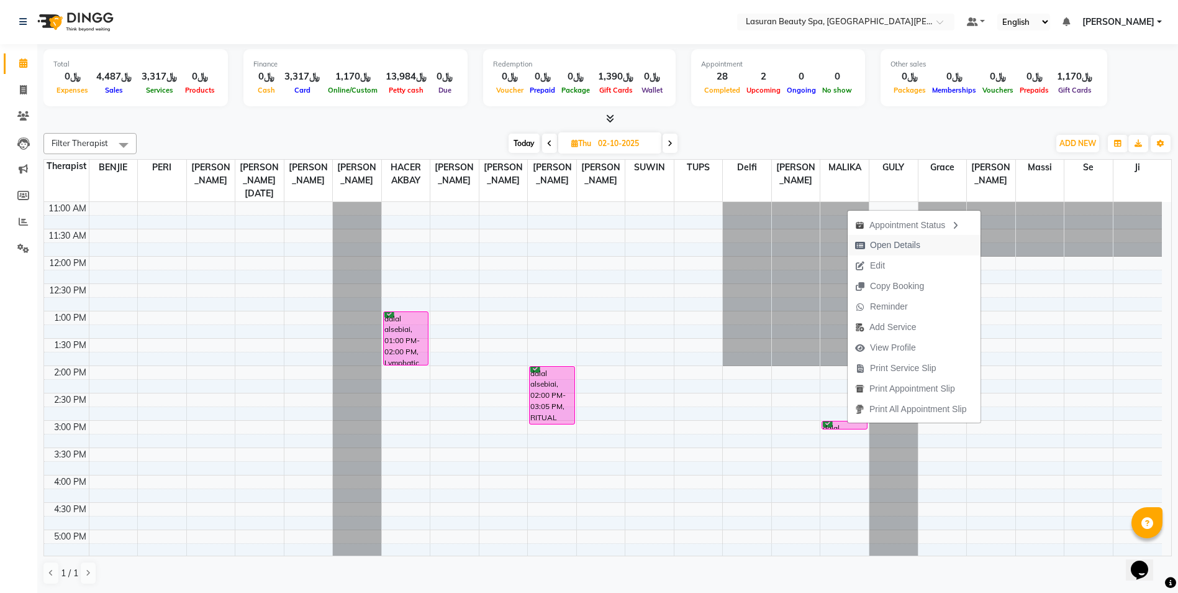
click at [896, 247] on span "Open Details" at bounding box center [895, 245] width 50 height 13
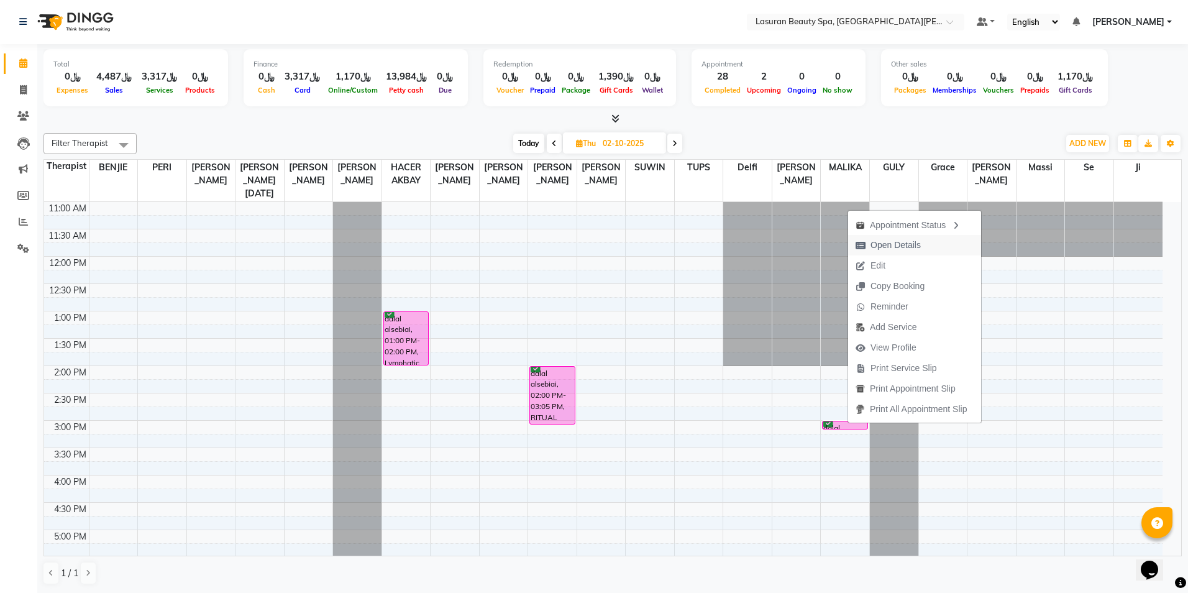
select select "6"
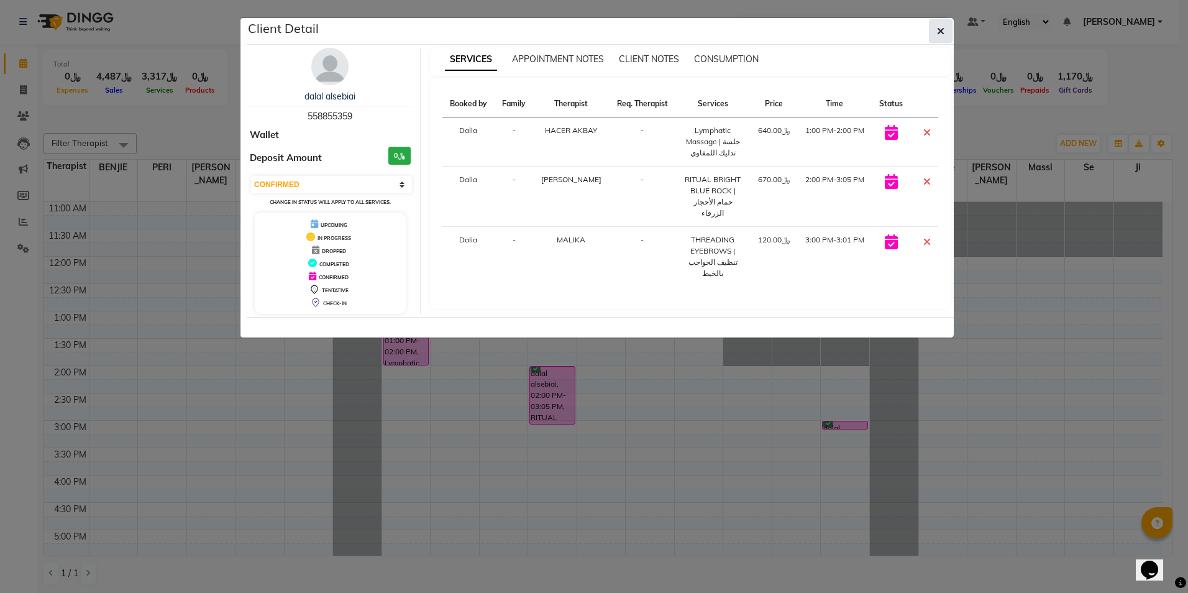
click at [940, 30] on icon "button" at bounding box center [940, 31] width 7 height 10
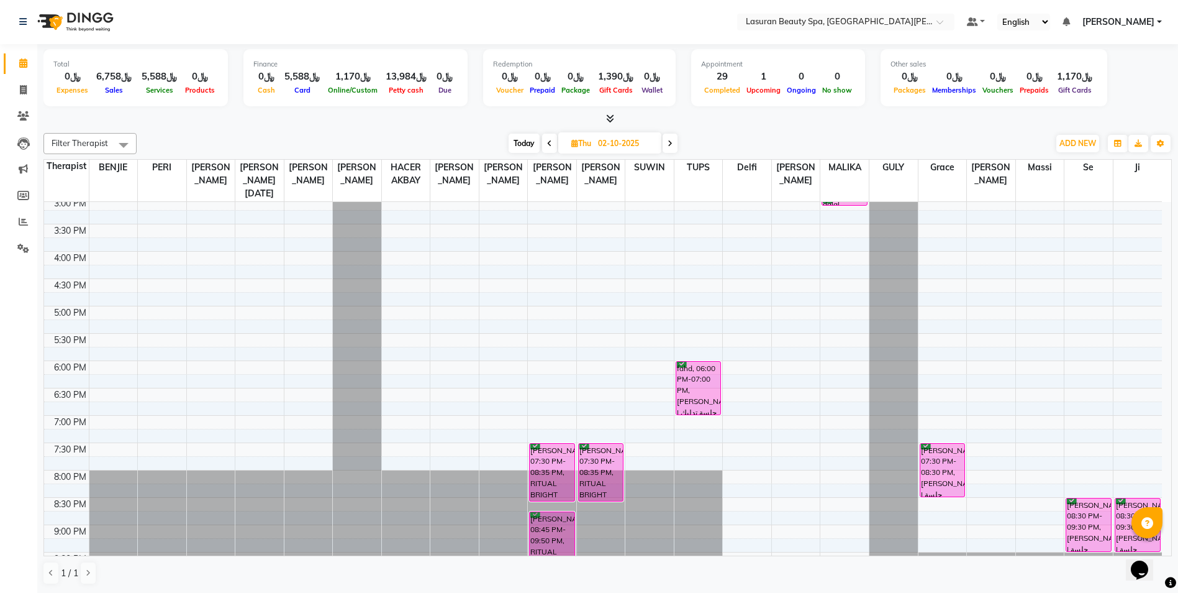
scroll to position [247, 0]
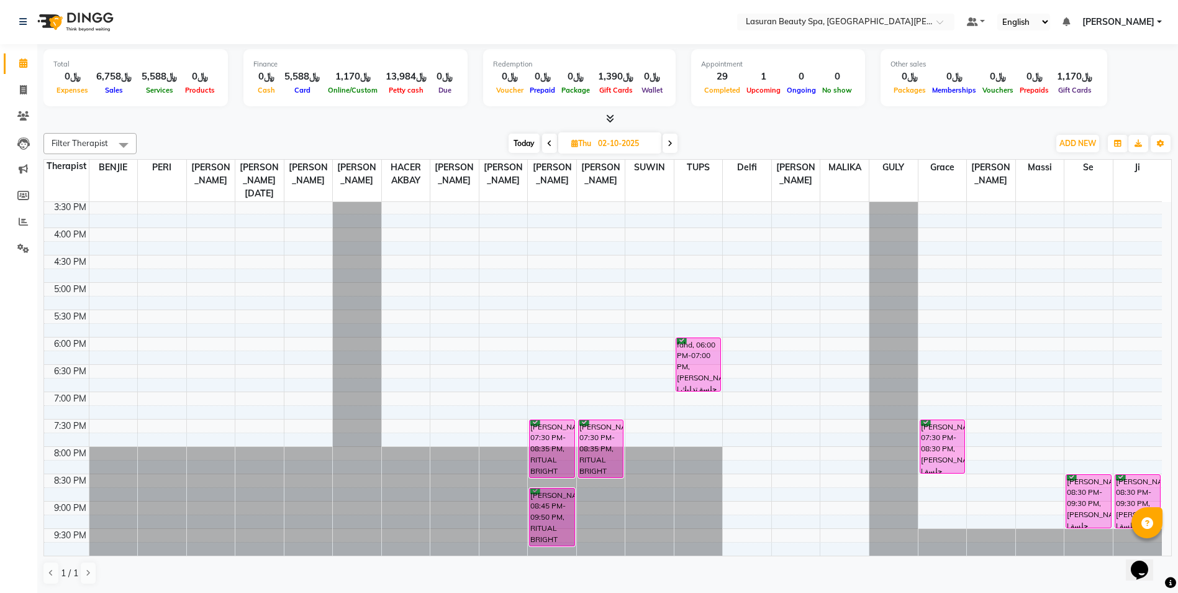
click at [321, 283] on div "11:00 AM 11:30 AM 12:00 PM 12:30 PM 1:00 PM 1:30 PM 2:00 PM 2:30 PM 3:00 PM 3:3…" at bounding box center [603, 255] width 1118 height 601
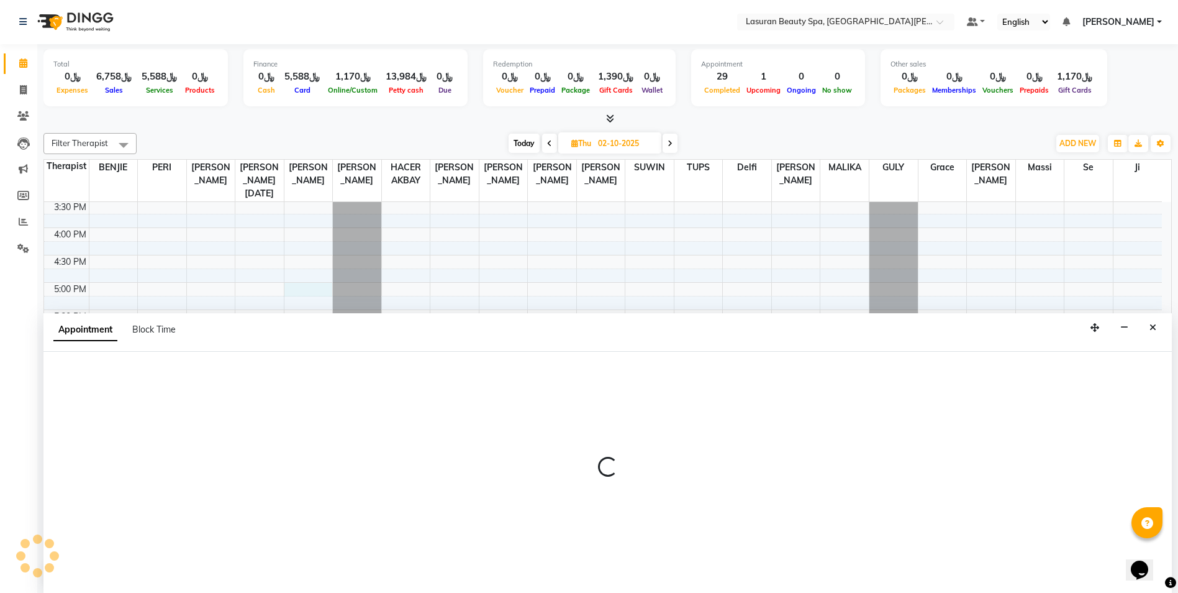
select select "54627"
select select "1020"
select select "tentative"
